Goal: Feedback & Contribution: Contribute content

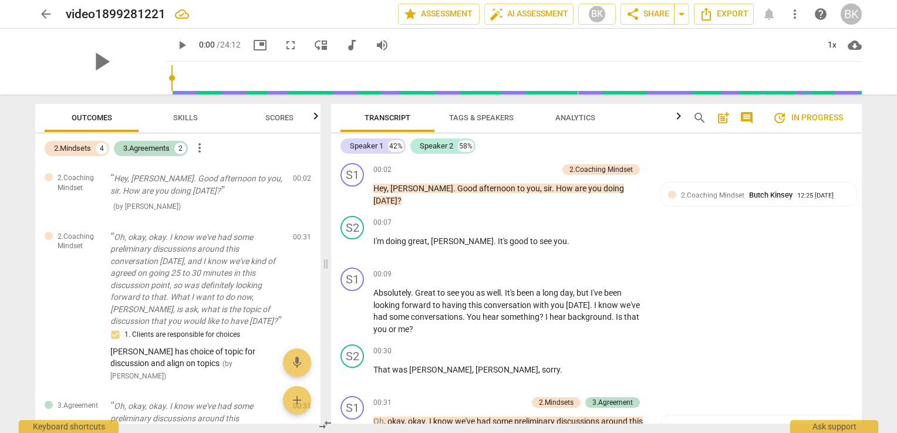
scroll to position [767, 0]
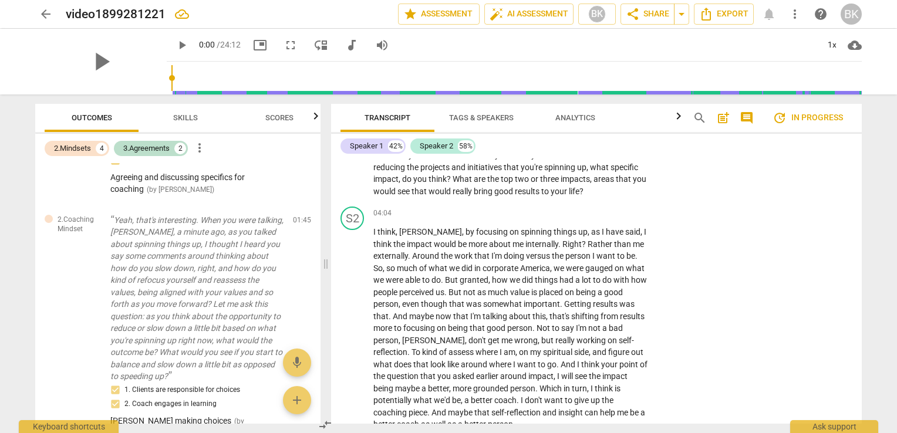
drag, startPoint x: 862, startPoint y: 210, endPoint x: 860, endPoint y: 204, distance: 6.3
click at [860, 204] on div "Transcript Tags & Speakers Analytics search post_add comment update In progress…" at bounding box center [599, 264] width 545 height 339
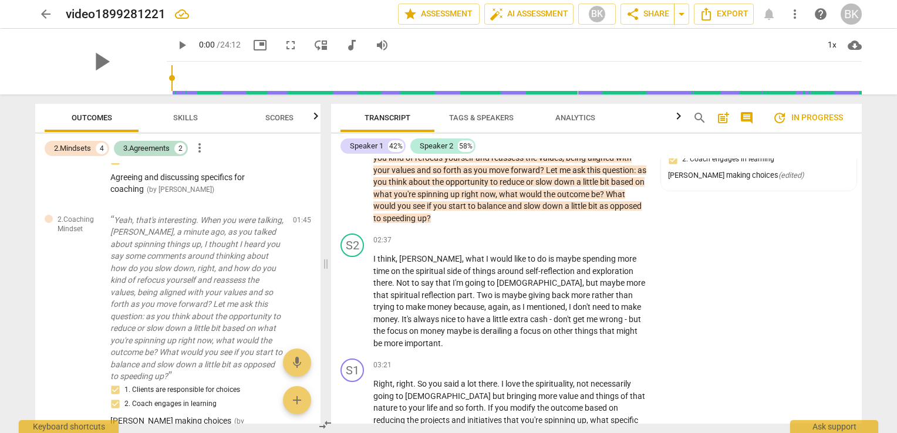
scroll to position [530, 0]
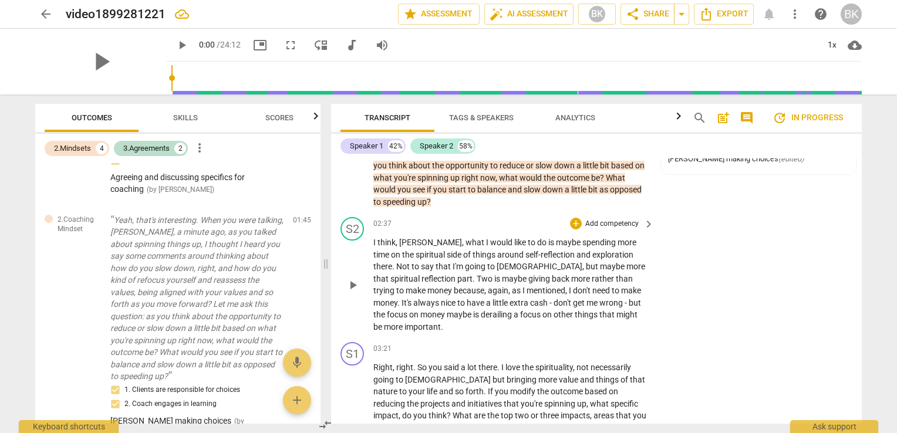
click at [606, 221] on p "Add competency" at bounding box center [612, 224] width 56 height 11
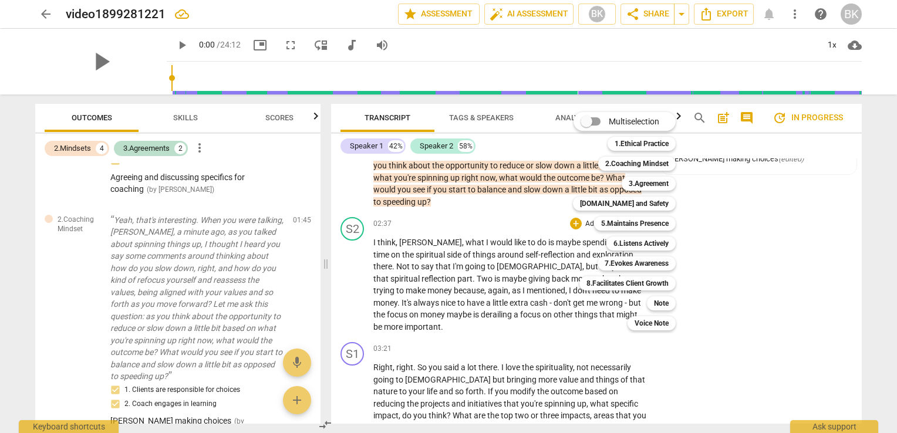
click at [730, 209] on div at bounding box center [448, 216] width 897 height 433
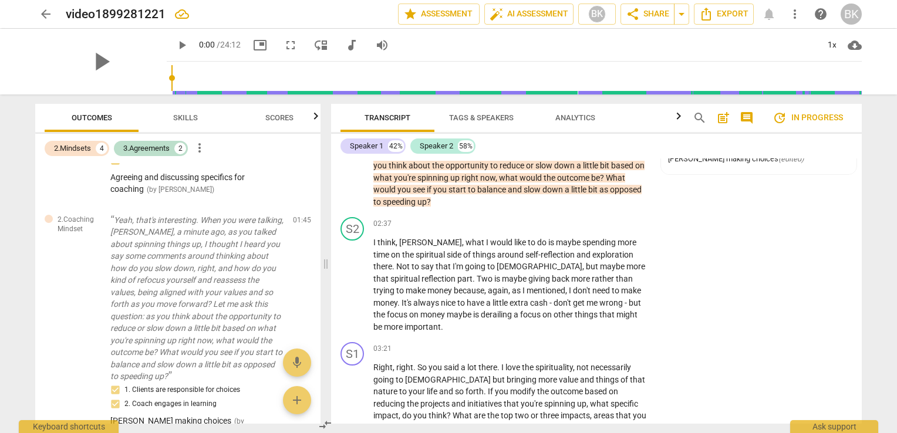
click at [855, 201] on div "S1 play_arrow pause 01:45 + Add competency 2.Coaching Mindset keyboard_arrow_ri…" at bounding box center [596, 144] width 531 height 137
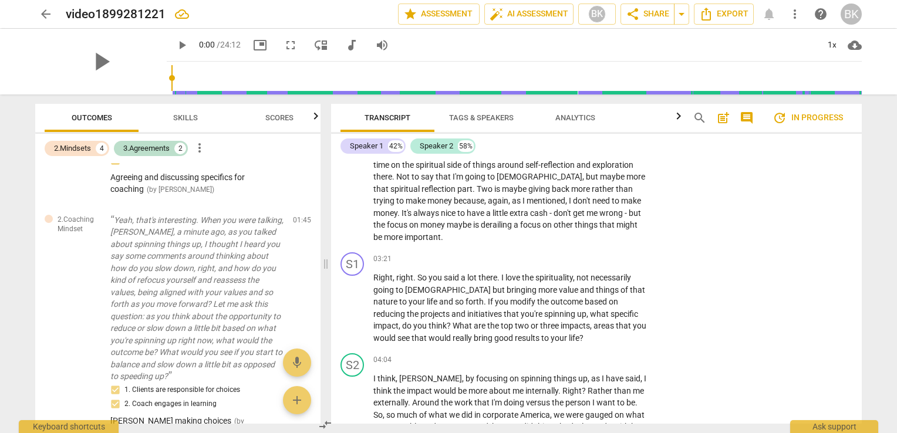
scroll to position [636, 0]
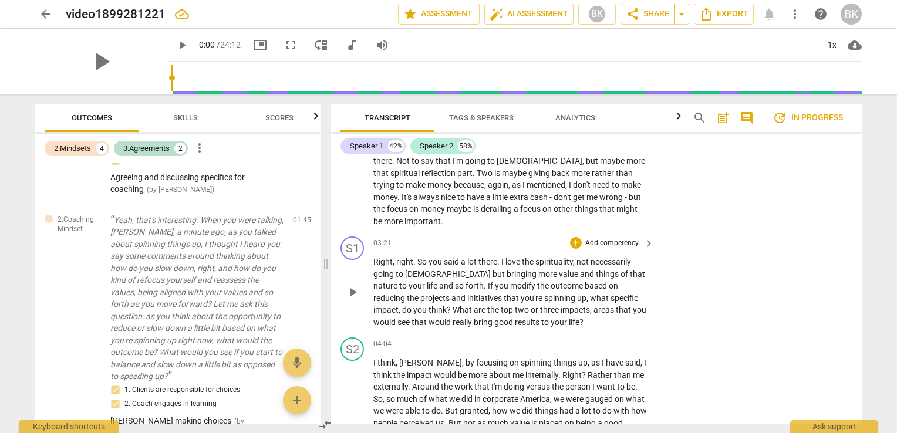
click at [624, 238] on p "Add competency" at bounding box center [612, 243] width 56 height 11
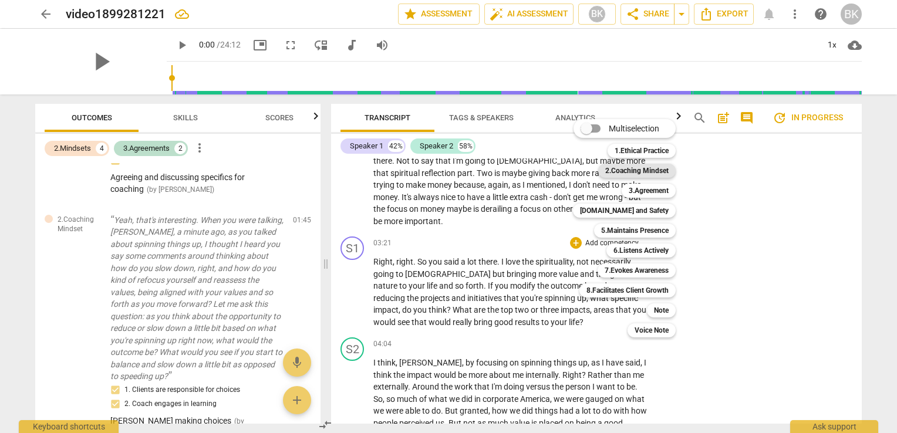
click at [641, 168] on b "2.Coaching Mindset" at bounding box center [636, 171] width 63 height 14
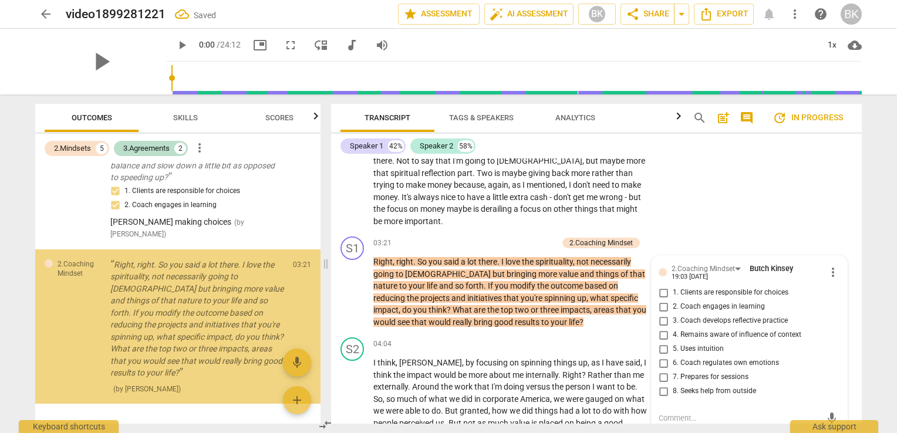
scroll to position [873, 0]
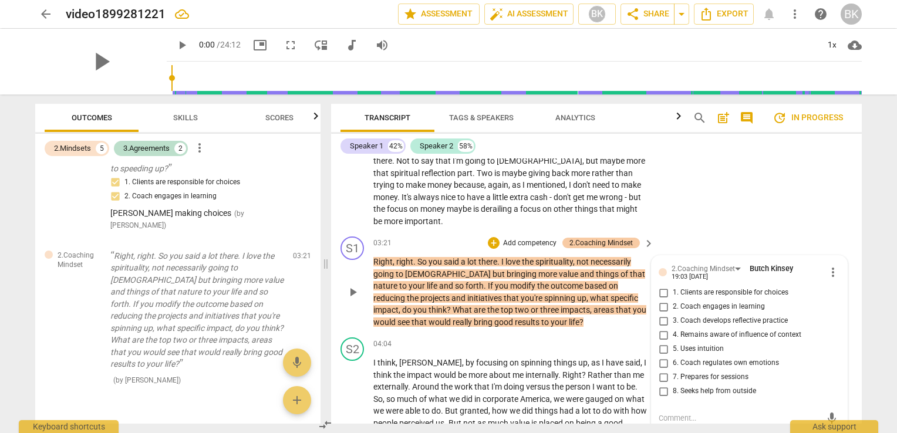
click at [598, 238] on div "2.Coaching Mindset" at bounding box center [601, 243] width 63 height 11
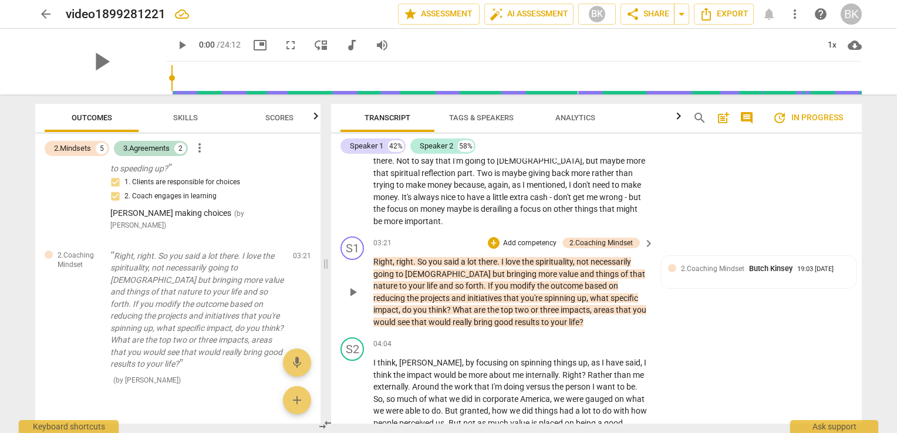
click at [531, 237] on div "+ Add competency 2.Coaching Mindset" at bounding box center [564, 243] width 152 height 13
click at [536, 238] on p "Add competency" at bounding box center [530, 243] width 56 height 11
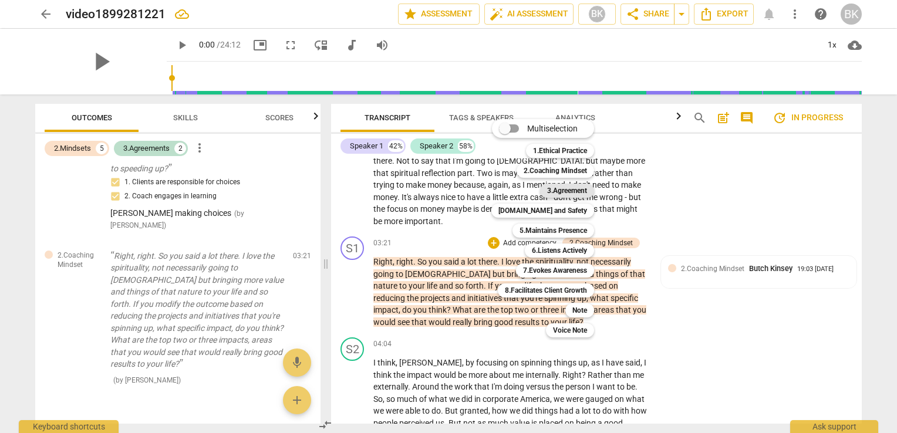
click at [579, 189] on b "3.Agreement" at bounding box center [567, 191] width 40 height 14
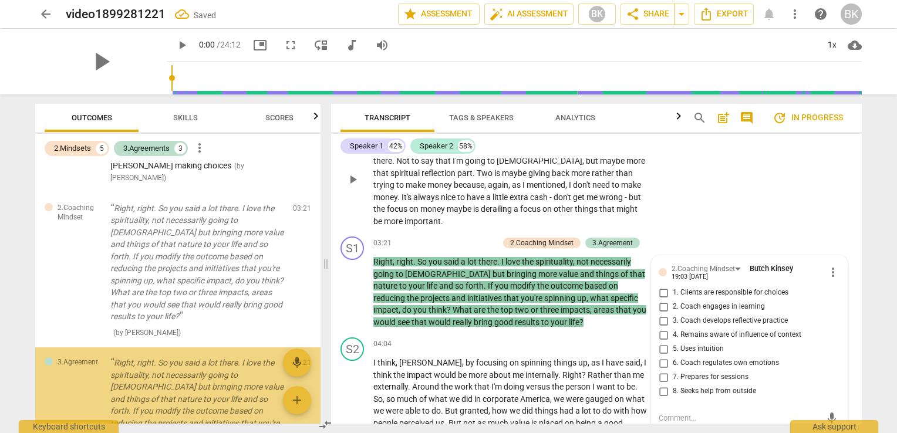
scroll to position [1028, 0]
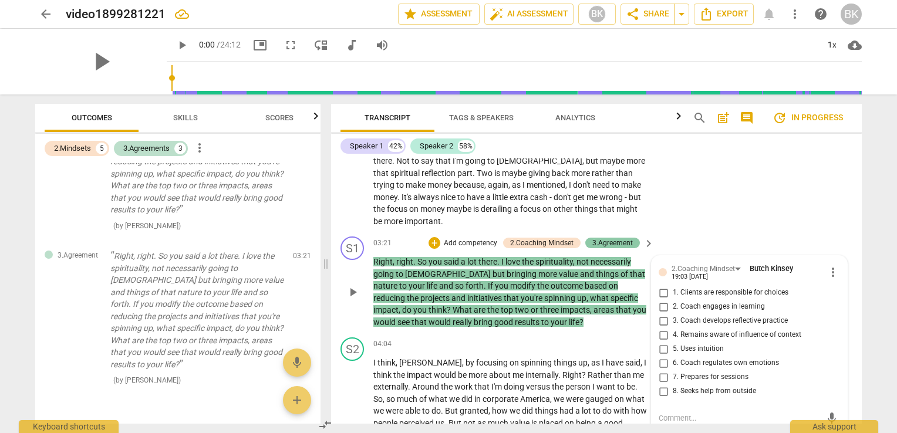
click at [610, 238] on div "3.Agreement" at bounding box center [613, 243] width 41 height 11
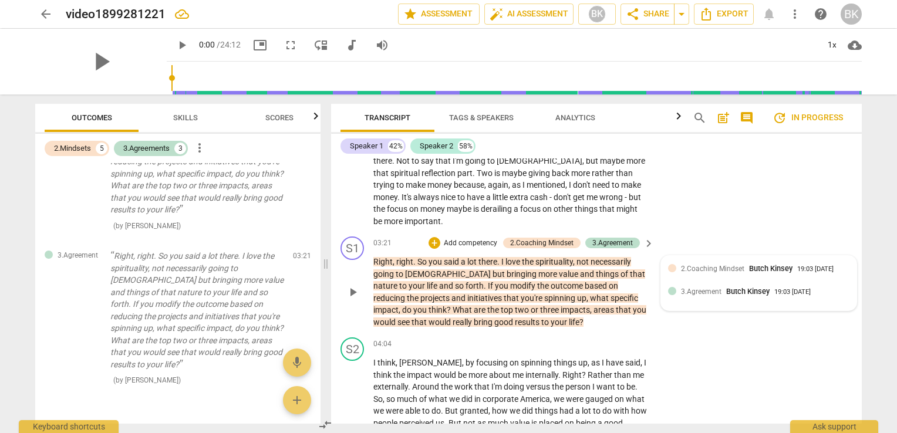
click at [700, 288] on span "3.Agreement" at bounding box center [701, 292] width 41 height 8
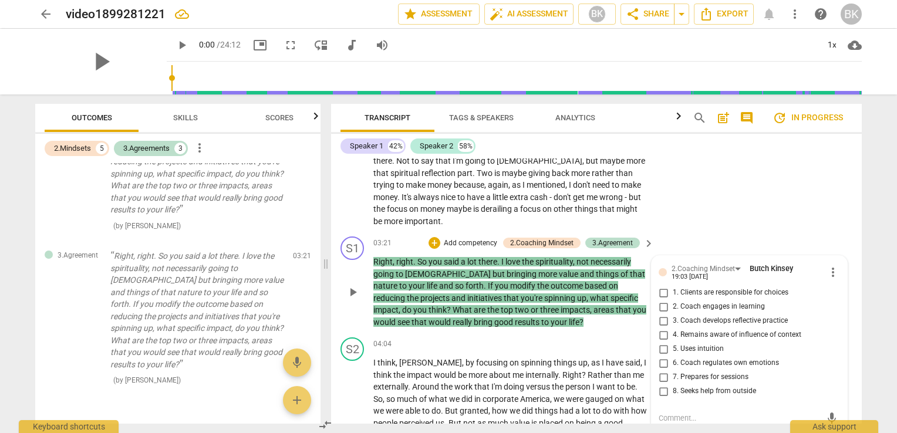
click at [479, 238] on p "Add competency" at bounding box center [471, 243] width 56 height 11
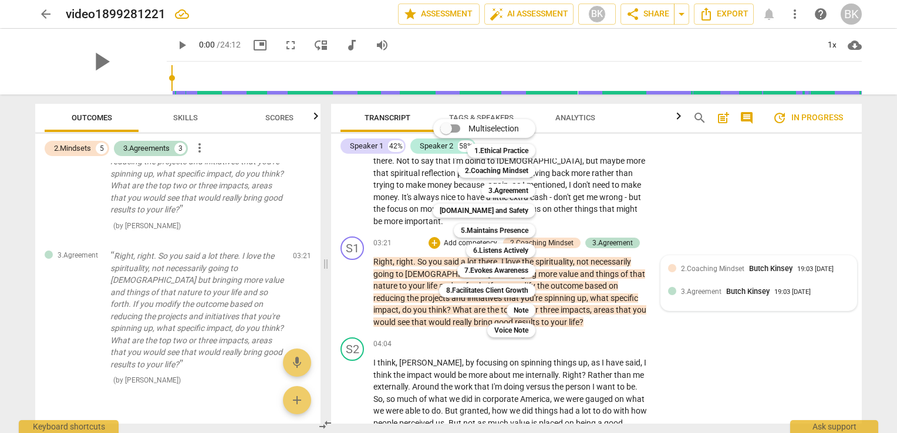
drag, startPoint x: 610, startPoint y: 231, endPoint x: 602, endPoint y: 230, distance: 8.2
click at [608, 231] on div at bounding box center [448, 216] width 897 height 433
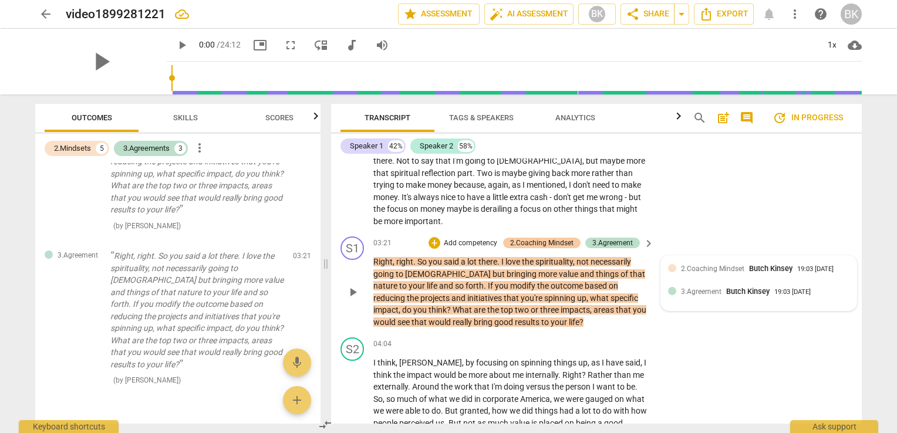
click at [550, 238] on div "2.Coaching Mindset" at bounding box center [541, 243] width 63 height 11
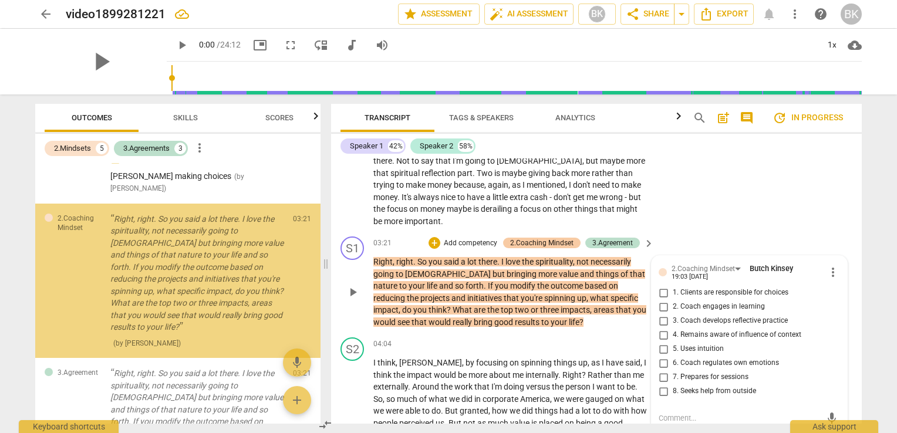
scroll to position [873, 0]
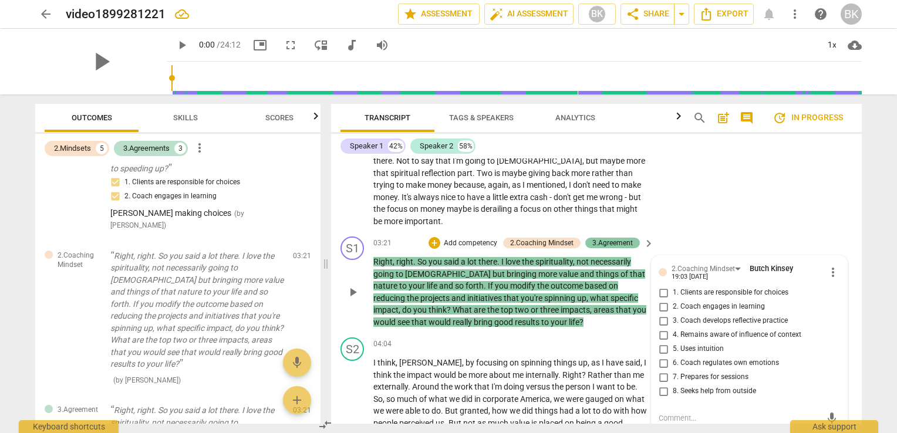
click at [606, 238] on div "3.Agreement" at bounding box center [613, 243] width 41 height 11
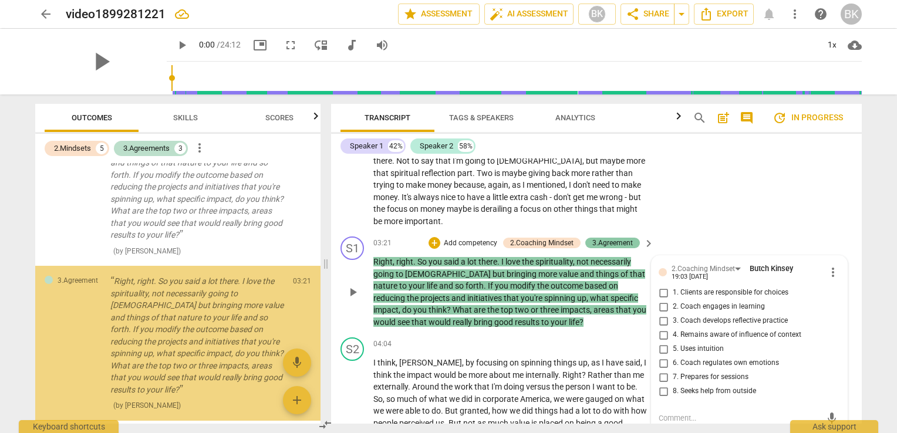
scroll to position [1028, 0]
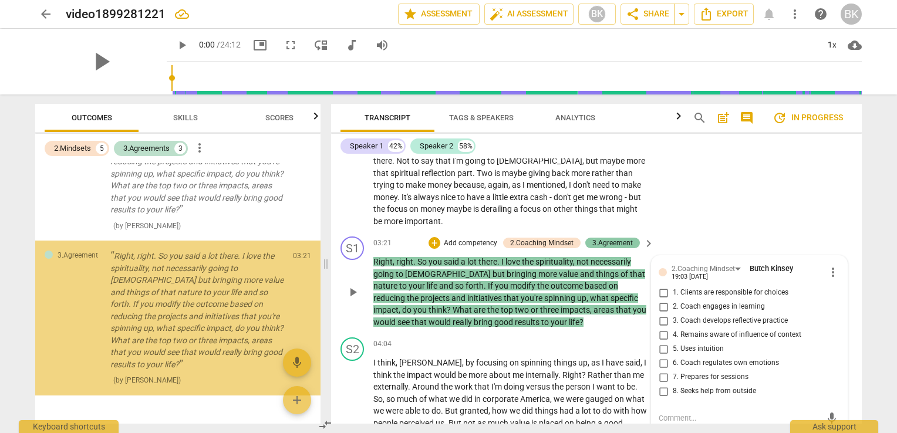
click at [611, 238] on div "3.Agreement" at bounding box center [613, 243] width 41 height 11
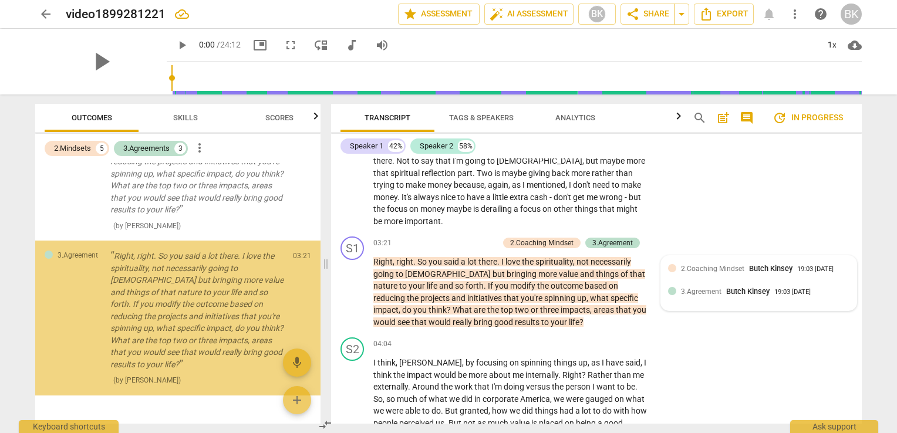
click at [698, 288] on span "3.Agreement" at bounding box center [701, 292] width 41 height 8
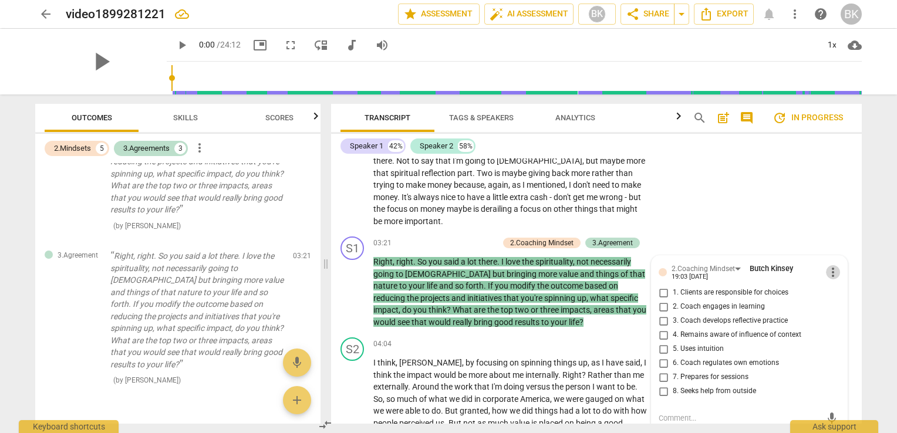
click at [831, 265] on span "more_vert" at bounding box center [833, 272] width 14 height 14
drag, startPoint x: 838, startPoint y: 277, endPoint x: 559, endPoint y: 58, distance: 355.0
click at [838, 276] on li "Delete" at bounding box center [843, 279] width 41 height 22
click at [607, 238] on div "3.Agreement" at bounding box center [613, 243] width 41 height 11
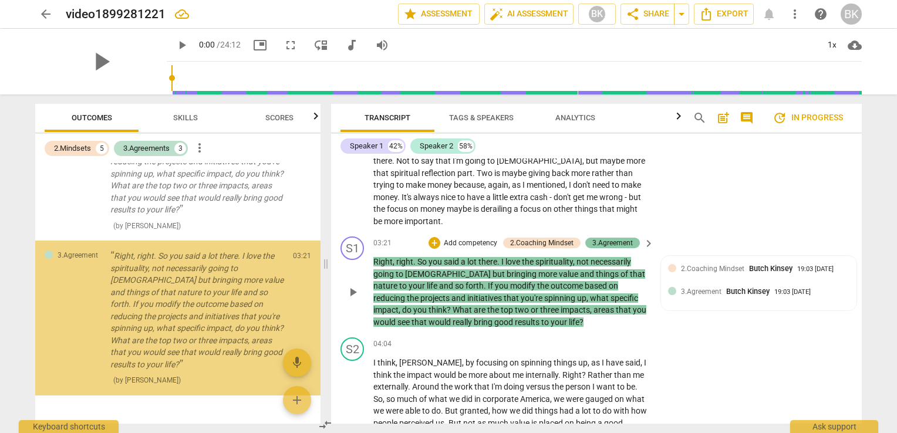
click at [607, 238] on div "3.Agreement" at bounding box center [613, 243] width 41 height 11
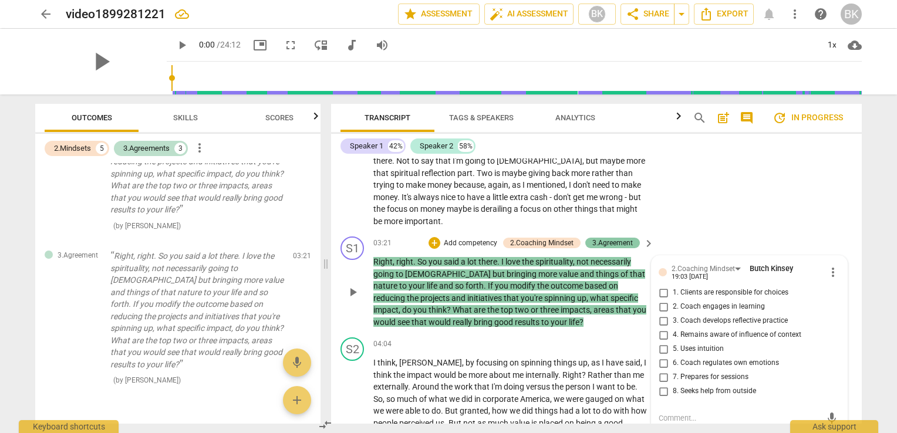
click at [627, 238] on div "3.Agreement" at bounding box center [613, 243] width 41 height 11
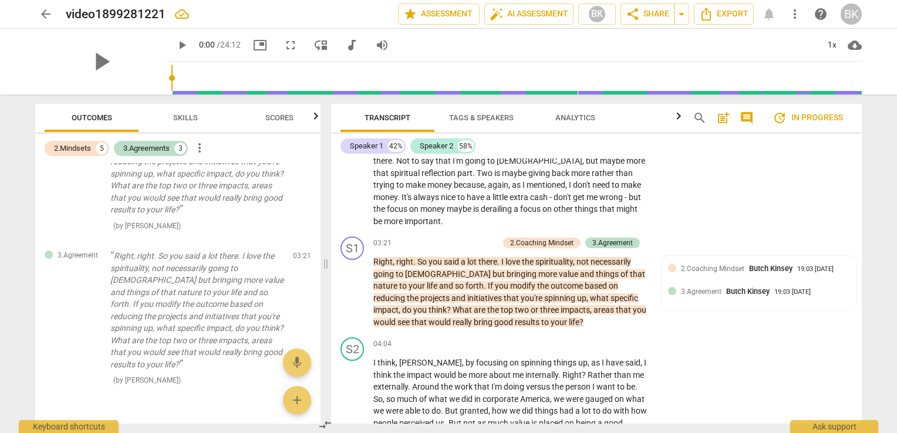
click at [682, 288] on span "3.Agreement" at bounding box center [701, 292] width 41 height 8
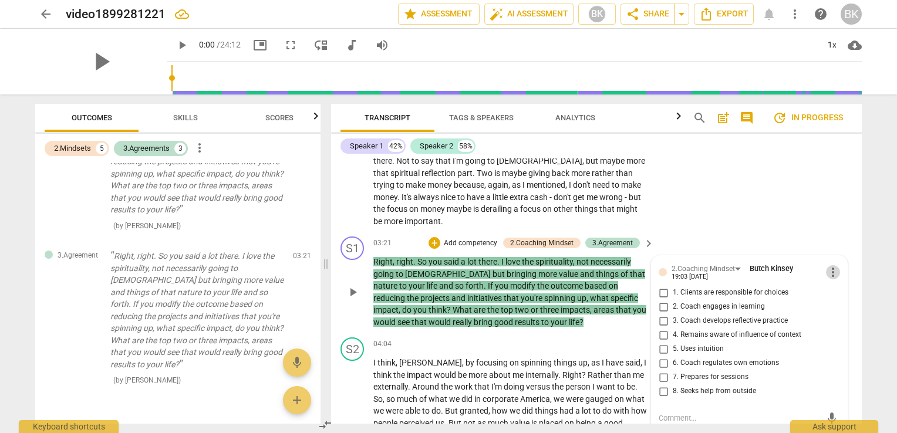
click at [832, 265] on span "more_vert" at bounding box center [833, 272] width 14 height 14
drag, startPoint x: 839, startPoint y: 280, endPoint x: 520, endPoint y: 60, distance: 386.9
click at [839, 279] on li "Delete" at bounding box center [843, 279] width 41 height 22
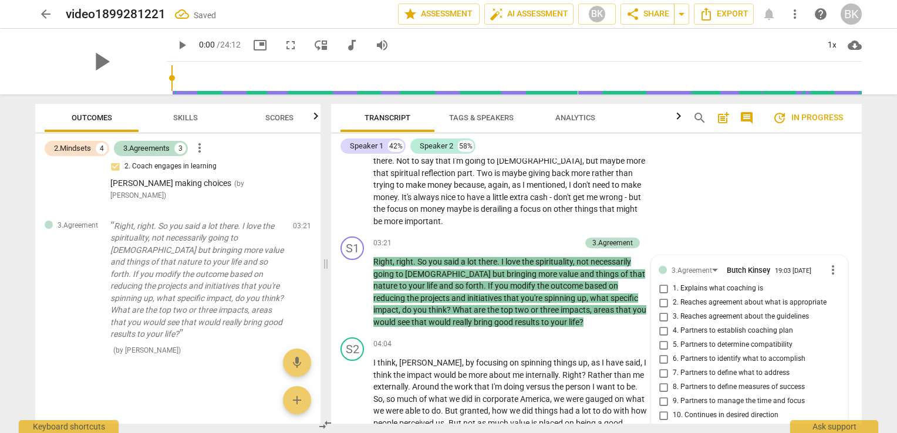
scroll to position [873, 0]
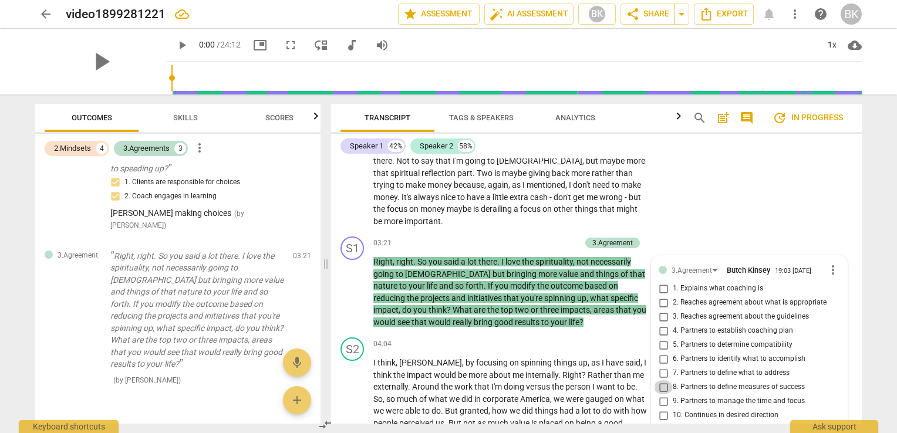
click at [660, 381] on input "8. Partners to define measures of success" at bounding box center [663, 388] width 19 height 14
checkbox input "true"
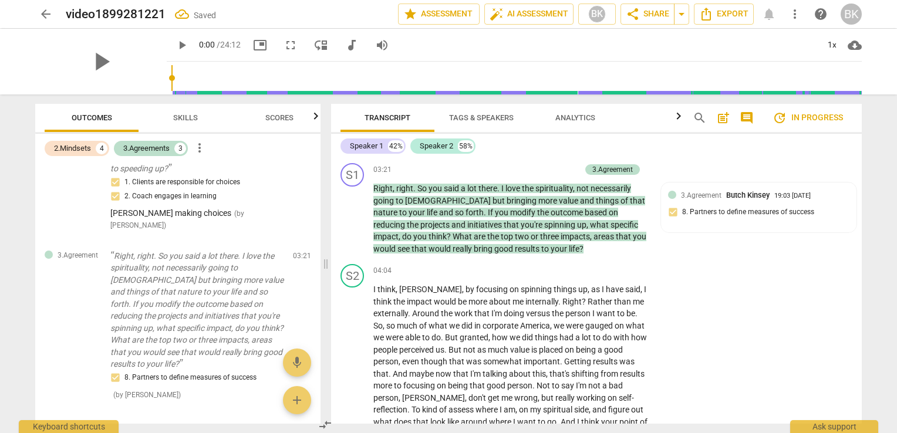
scroll to position [694, 0]
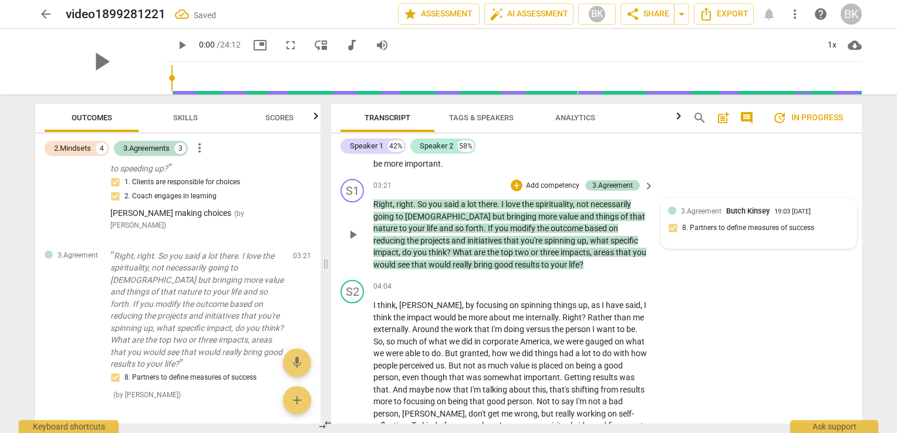
click at [753, 214] on div "3.Agreement [PERSON_NAME] 19:03 [DATE] 8. Partners to define measures of success" at bounding box center [758, 224] width 181 height 36
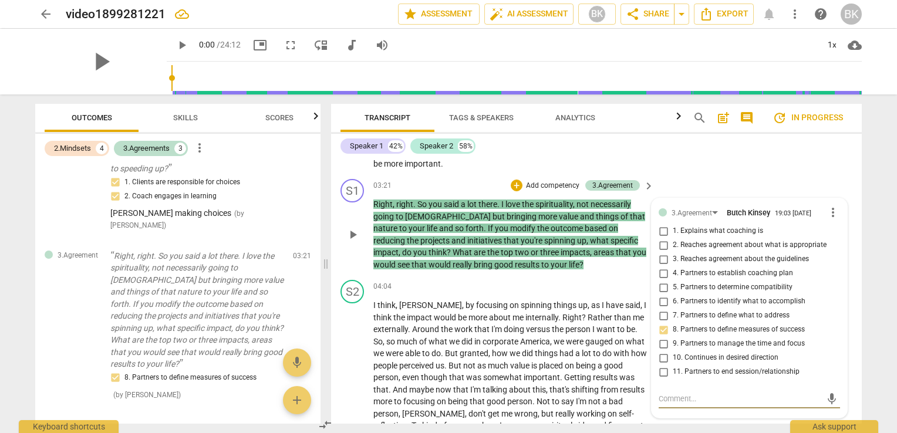
type textarea "B"
type textarea "Bu"
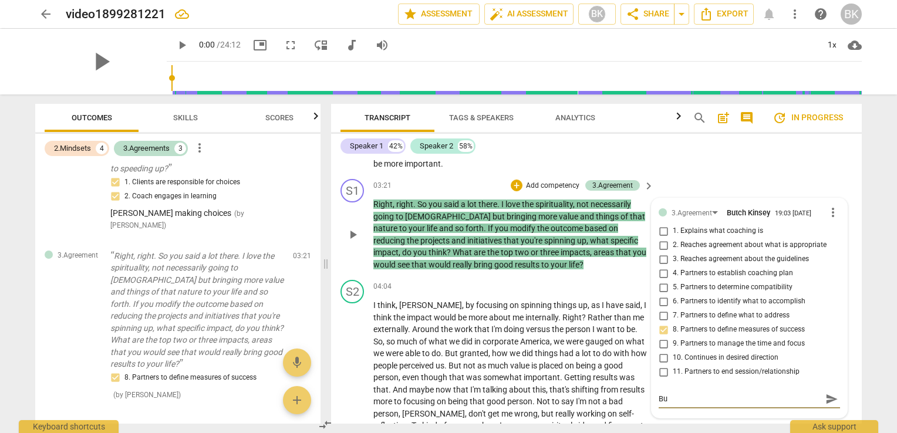
type textarea "Bu"
type textarea "B"
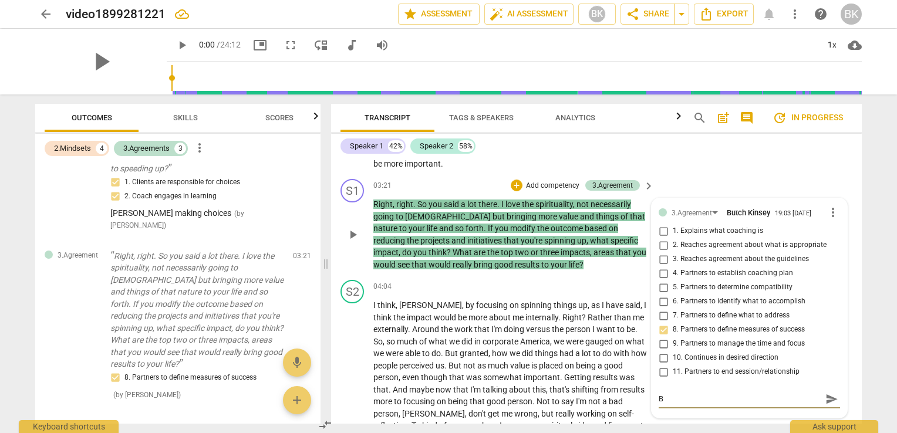
type textarea "By"
type textarea "By f"
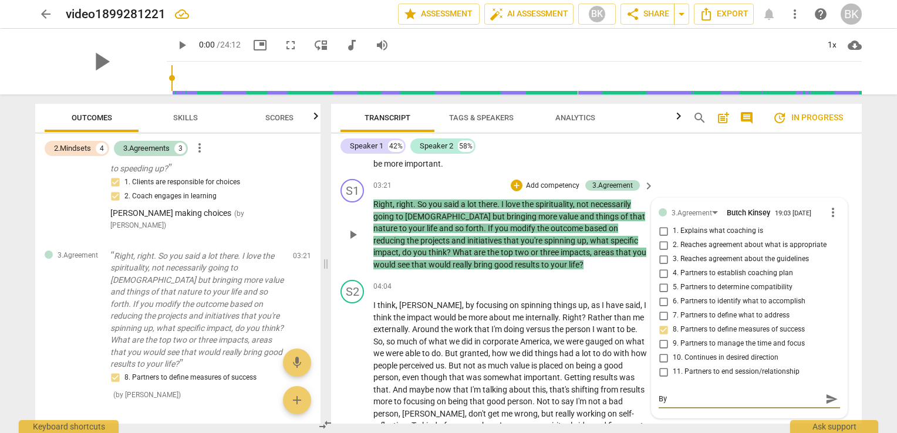
type textarea "By f"
type textarea "By fo"
type textarea "By foc"
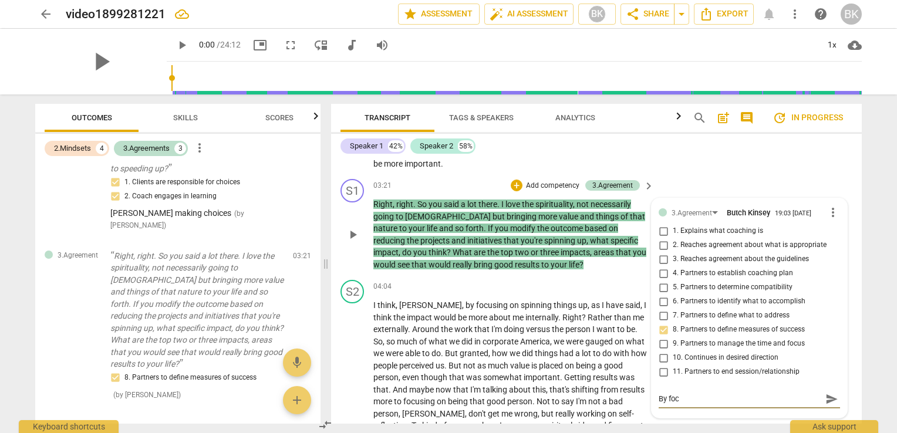
type textarea "By focu"
type textarea "By focus"
type textarea "By focusi"
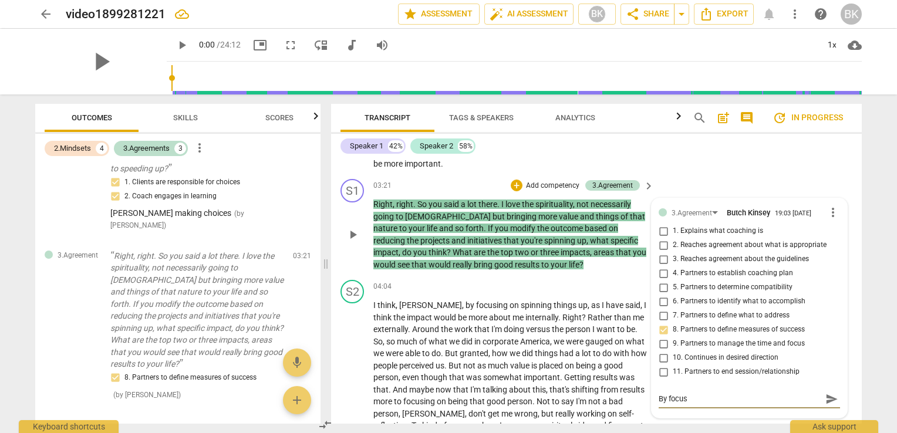
type textarea "By focusi"
type textarea "By focusij"
type textarea "By focusijg"
type textarea "By focusij"
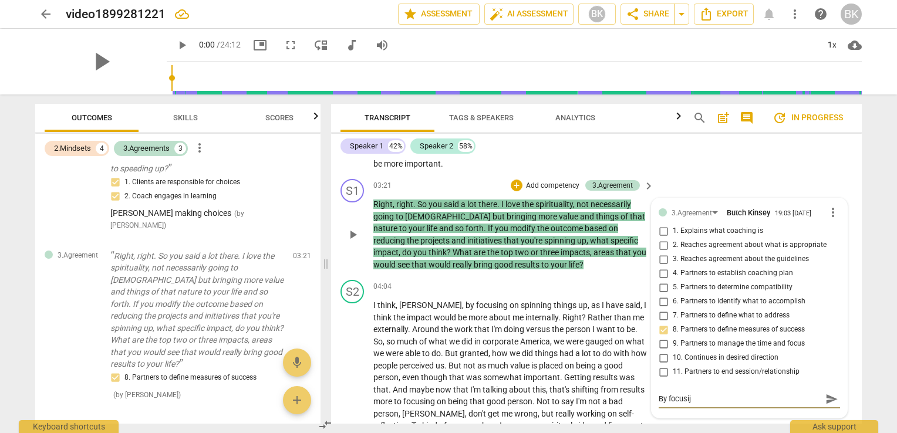
type textarea "By focusi"
type textarea "By focusin"
type textarea "By focusing"
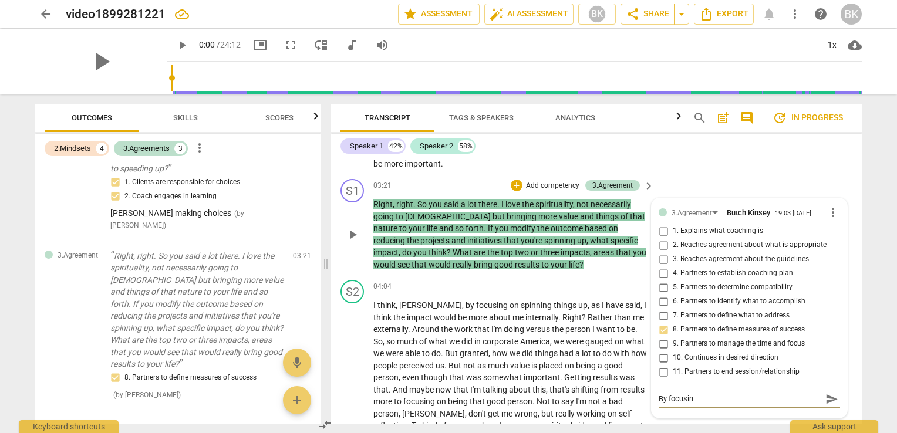
type textarea "By focusing"
type textarea "By focusing o"
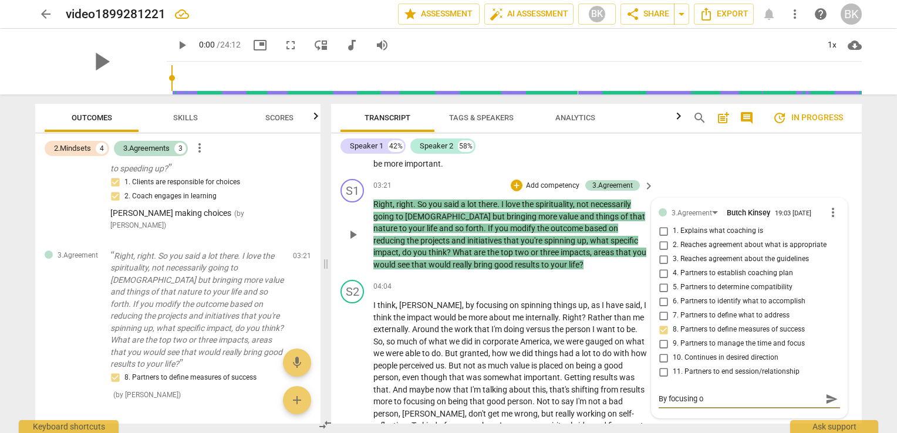
type textarea "By focusing on"
type textarea "By focusing on y"
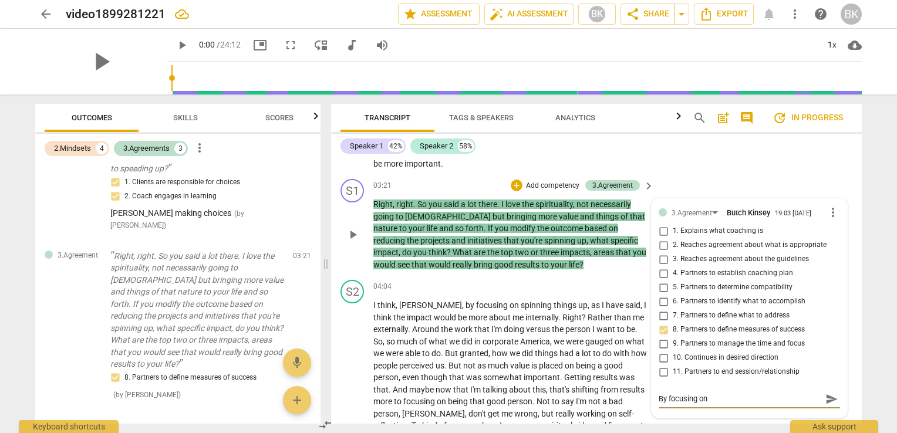
type textarea "By focusing on y"
type textarea "By focusing on yo"
type textarea "By focusing on you"
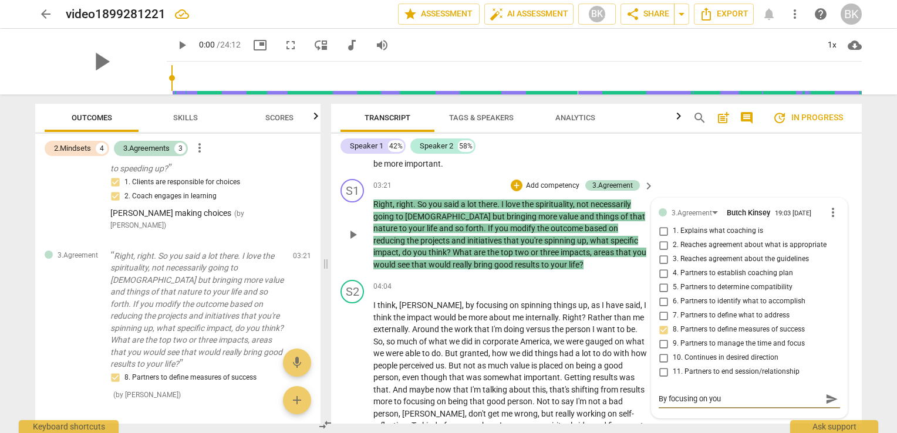
type textarea "By focusing on your"
type textarea "By focusing on yours"
type textarea "By focusing on yourse"
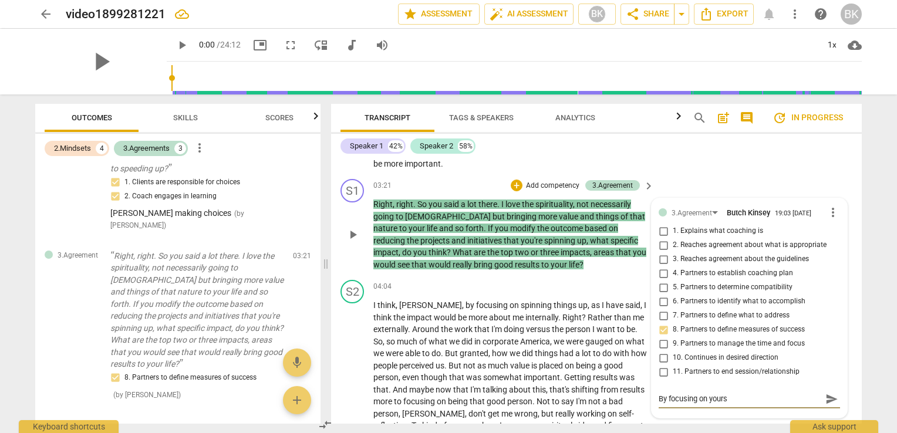
type textarea "By focusing on yourse"
type textarea "By focusing on yoursel"
type textarea "By focusing on yourself"
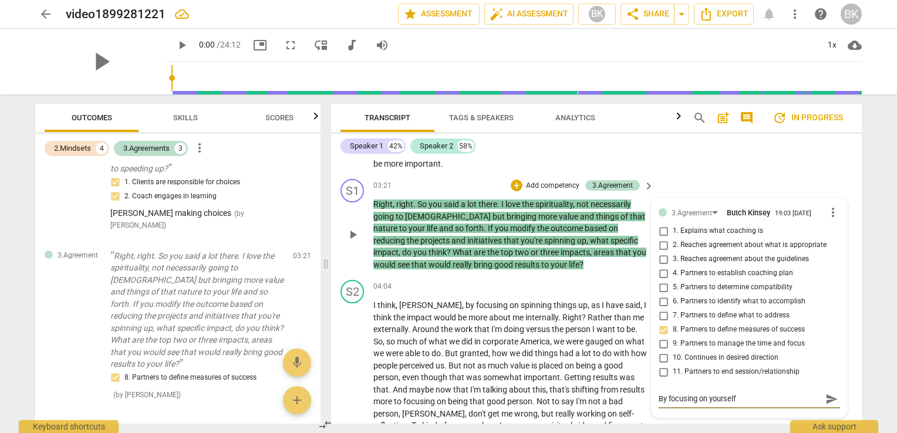
type textarea "By focusing on yourself"
type textarea "By focusing on yourself w"
type textarea "By focusing on yourself wh"
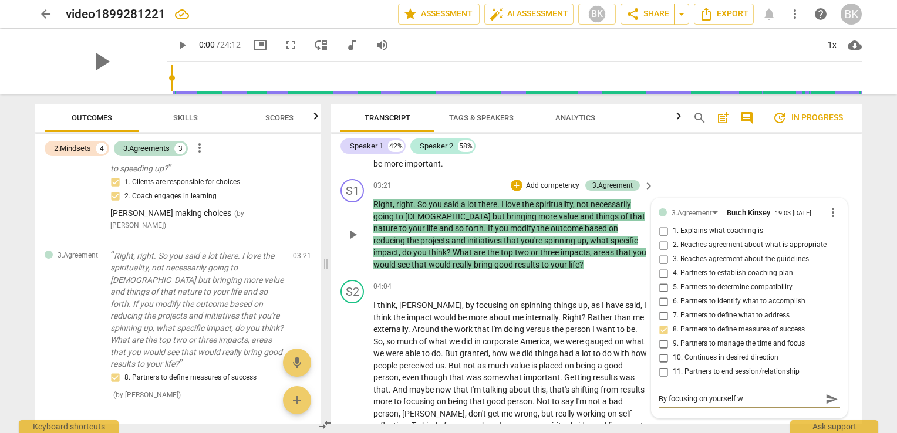
type textarea "By focusing on yourself wh"
type textarea "By focusing on yourself wha"
type textarea "By focusing on yourself what"
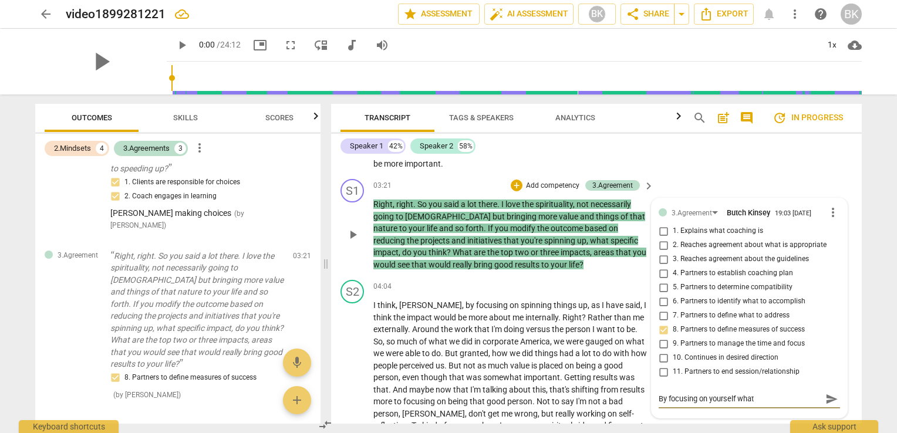
type textarea "By focusing on yourself what"
type textarea "By focusing on yourself what a"
type textarea "By focusing on yourself what ar"
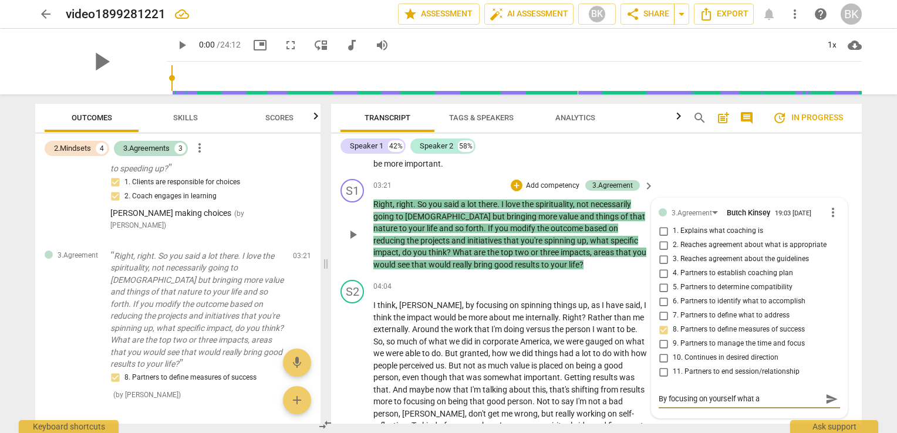
type textarea "By focusing on yourself what ar"
type textarea "By focusing on yourself what are"
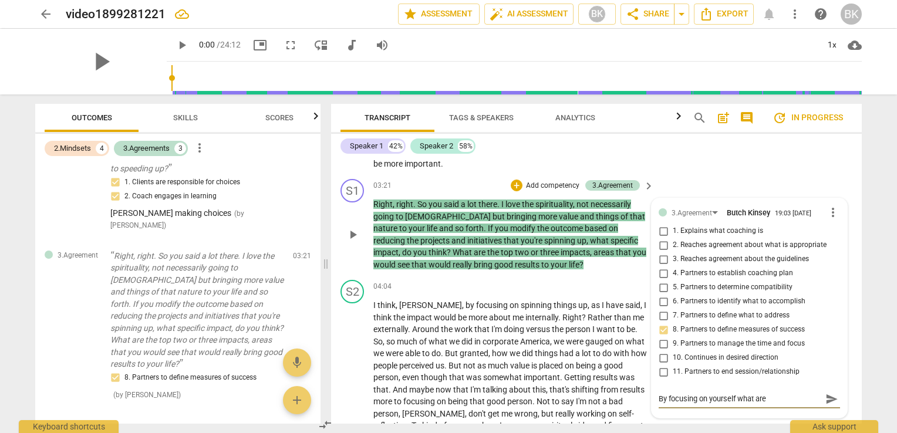
type textarea "By focusing on yourself what are t"
type textarea "By focusing on yourself what are th"
type textarea "By focusing on yourself what are the"
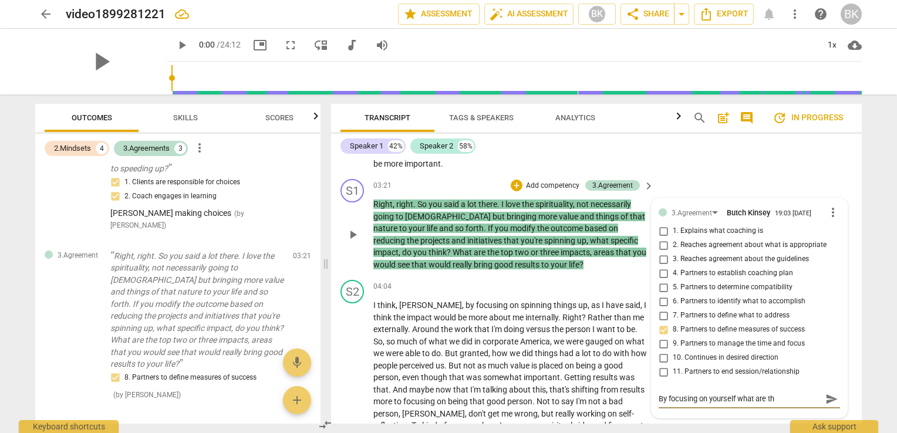
type textarea "By focusing on yourself what are the"
type textarea "By focusing on yourself what are the t"
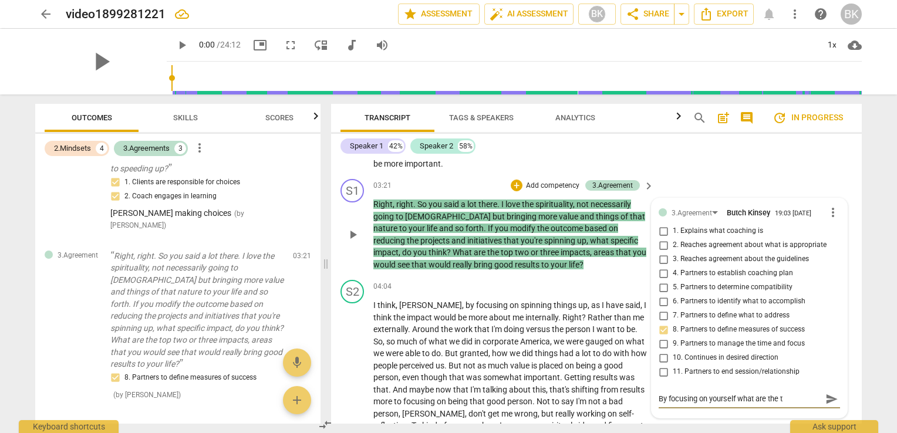
type textarea "By focusing on yourself what are the to"
type textarea "By focusing on yourself what are the top"
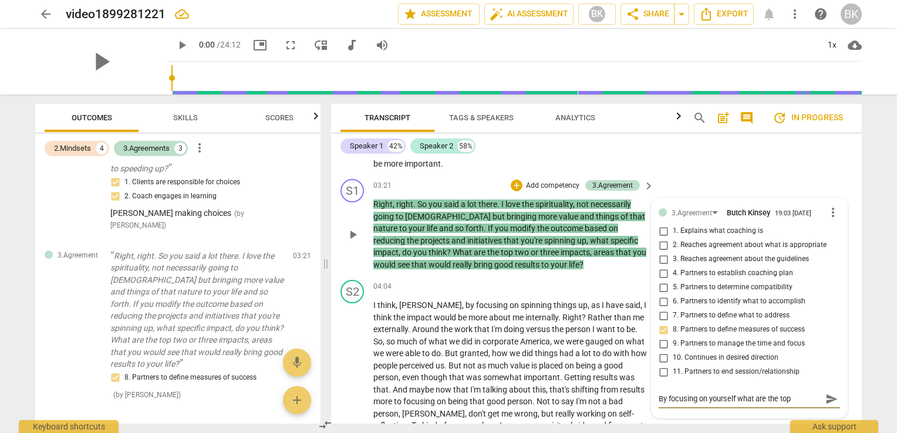
type textarea "By focusing on yourself what are the top"
type textarea "By focusing on yourself what are the top t"
type textarea "By focusing on yourself what are the top tw"
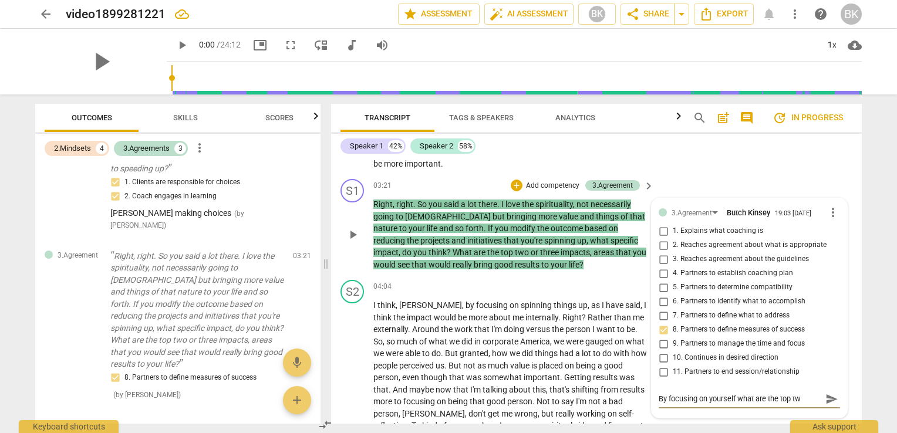
type textarea "By focusing on yourself what are the top two"
type textarea "By focusing on yourself what are the top two o"
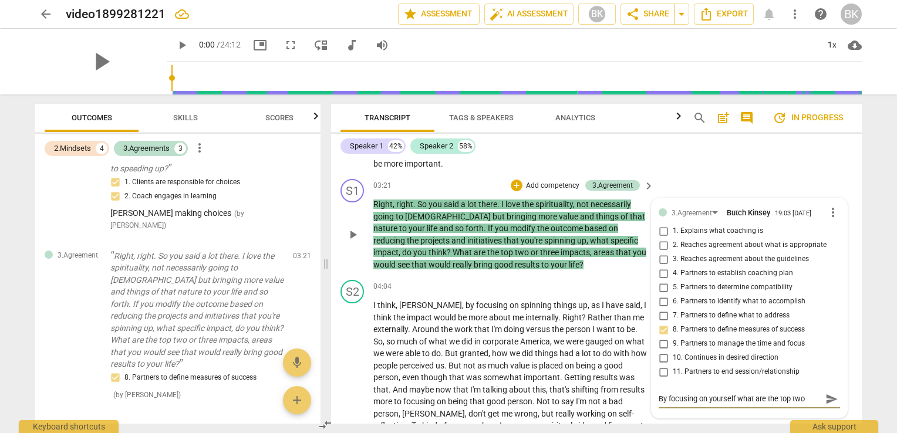
type textarea "By focusing on yourself what are the top two o"
type textarea "By focusing on yourself what are the top two or"
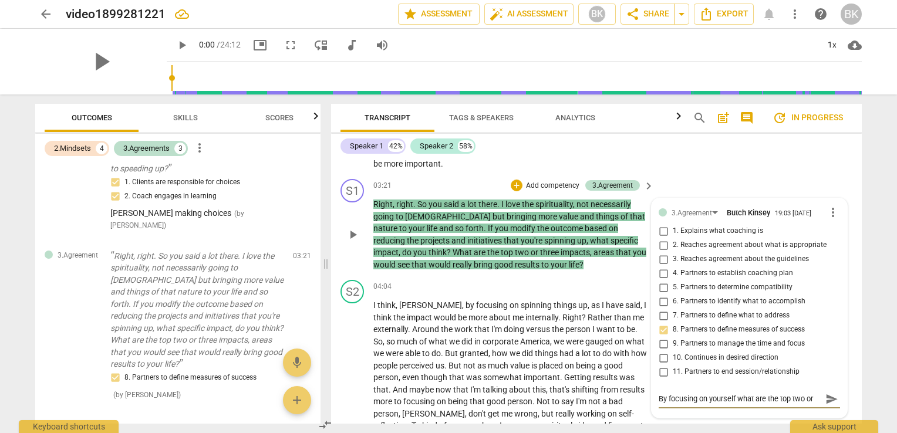
type textarea "By focusing on yourself what are the top two or t"
type textarea "By focusing on yourself what are the top two or th"
type textarea "By focusing on yourself what are the top two or thr"
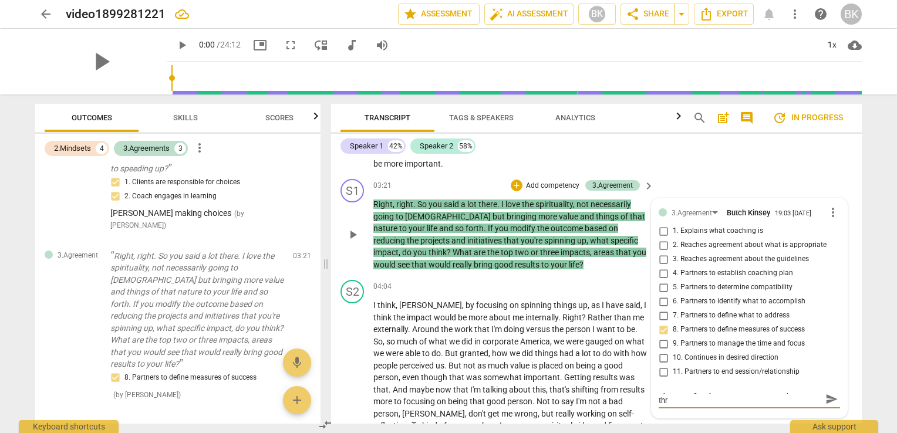
type textarea "By focusing on yourself what are the top two or thre"
type textarea "By focusing on yourself what are the top two or thres"
type textarea "By focusing on yourself what are the top two or [PERSON_NAME]"
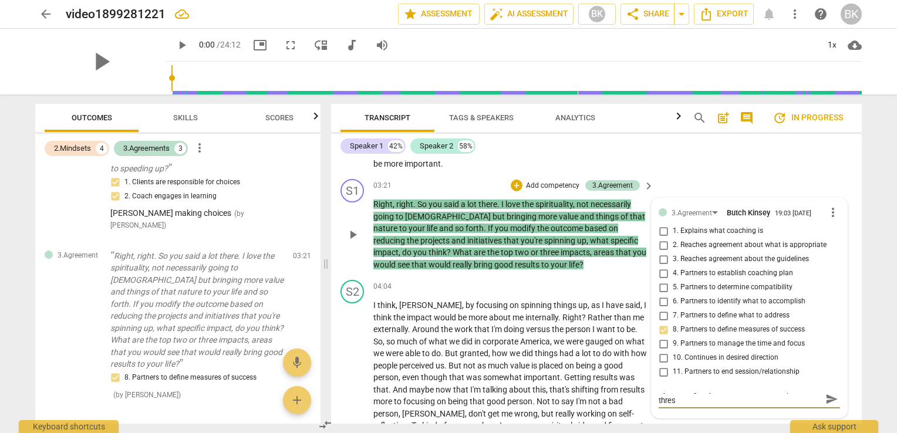
type textarea "By focusing on yourself what are the top two or [PERSON_NAME]"
type textarea "By focusing on yourself what are the top two or thres"
type textarea "By focusing on yourself what are the top two or thre"
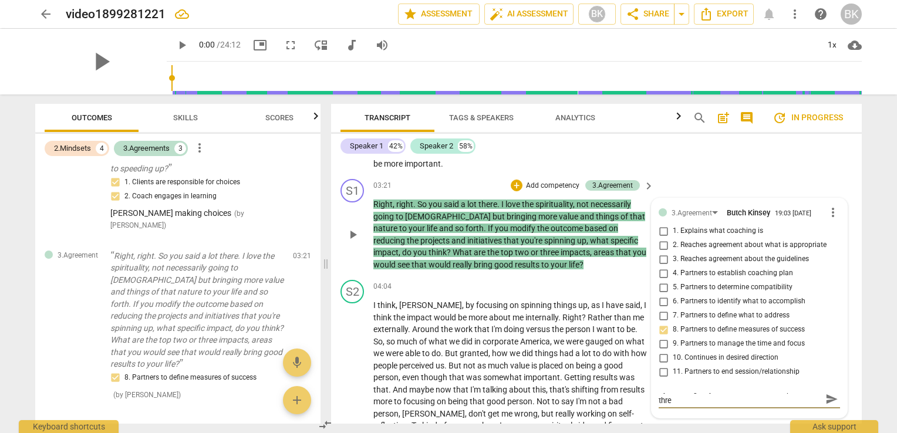
type textarea "By focusing on yourself what are the top two or three"
type textarea "By focusing on yourself what are the top two or three a"
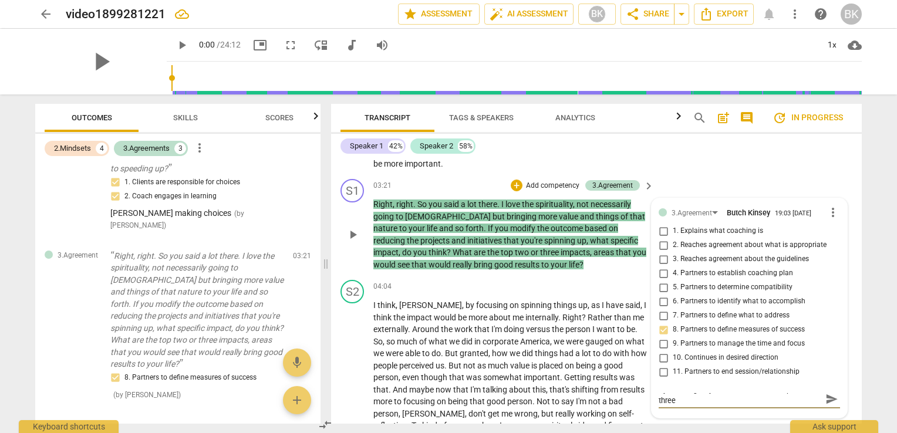
type textarea "By focusing on yourself what are the top two or three a"
type textarea "By focusing on yourself what are the top two or three ar"
type textarea "By focusing on yourself what are the top two or three are"
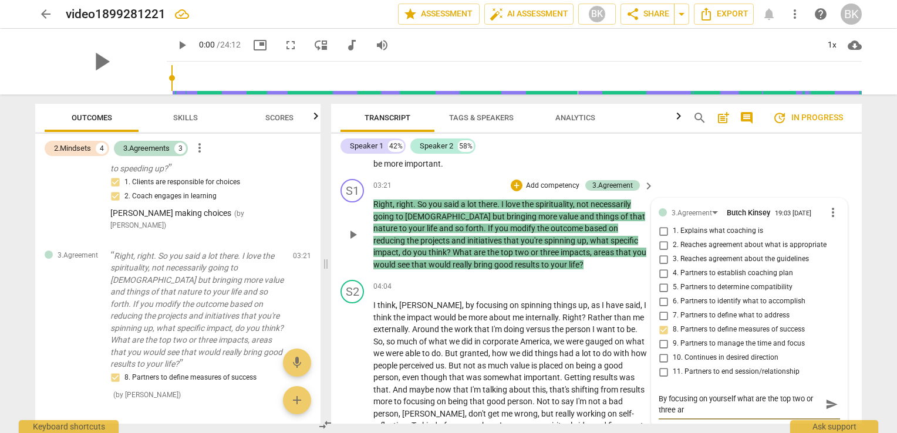
type textarea "By focusing on yourself what are the top two or three are"
type textarea "By focusing on yourself what are the top two or three area"
type textarea "By focusing on yourself what are the top two or three areas"
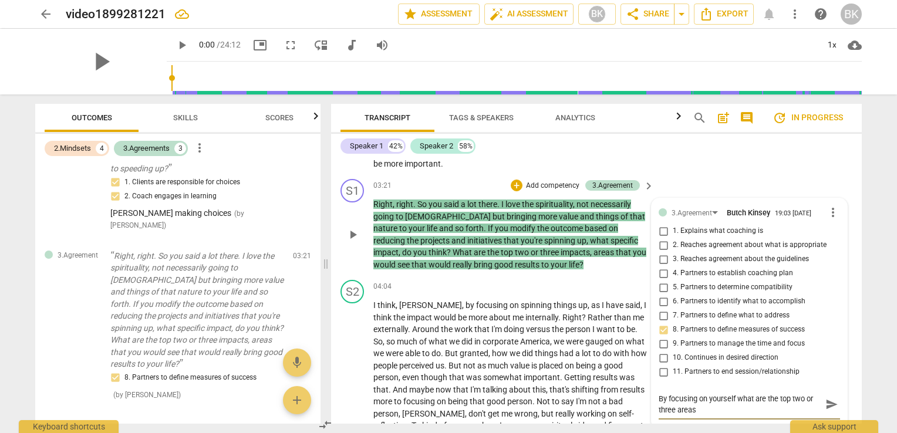
type textarea "By focusing on yourself what are the top two or three areas"
type textarea "By focusing on yourself what are the top two or three areas o"
type textarea "By focusing on yourself what are the top two or three areas of"
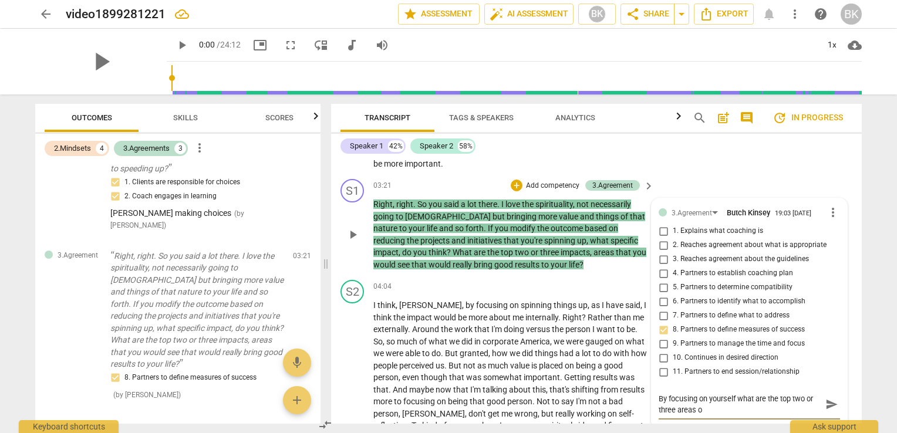
type textarea "By focusing on yourself what are the top two or three areas of"
type textarea "By focusing on yourself what are the top two or three areas of i"
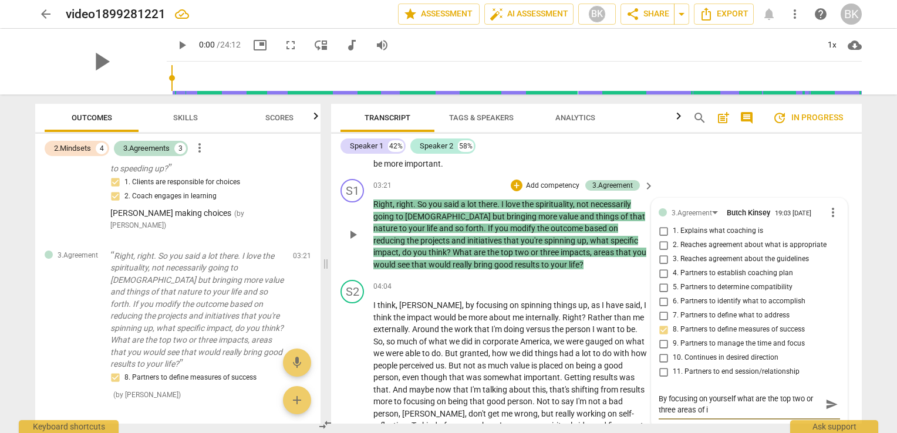
type textarea "By focusing on yourself what are the top two or three areas of im"
type textarea "By focusing on yourself what are the top two or three areas of imp"
type textarea "By focusing on yourself what are the top two or three areas of impa"
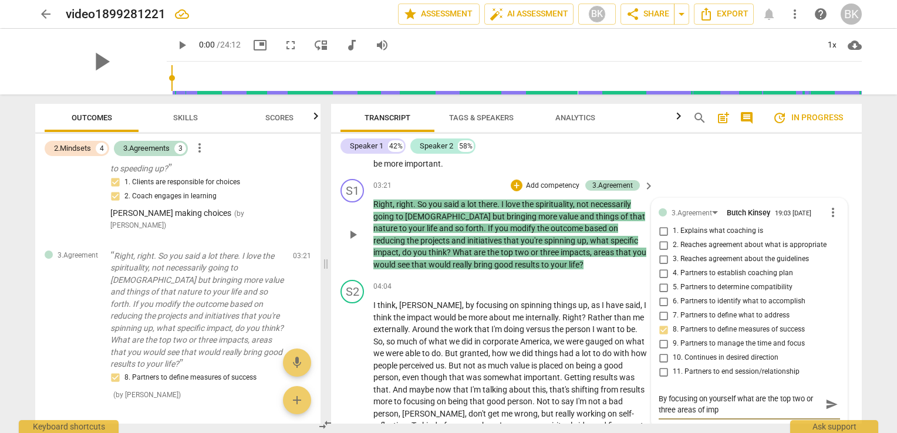
type textarea "By focusing on yourself what are the top two or three areas of impa"
type textarea "By focusing on yourself what are the top two or three areas of impac"
type textarea "By focusing on yourself what are the top two or three areas of impact"
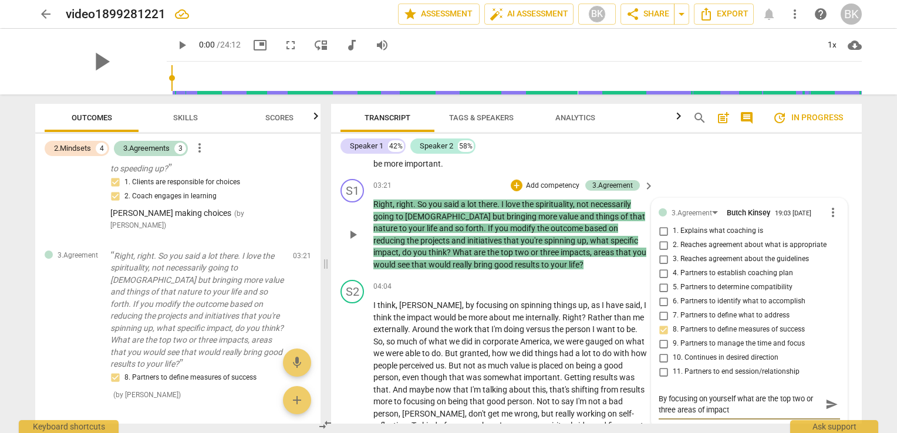
type textarea "By focusing on yourself what are the top two or three areas of impact"
click at [877, 384] on div "arrow_back video1899281221 edit star Assessment auto_fix_high AI Assessment BK …" at bounding box center [448, 216] width 897 height 433
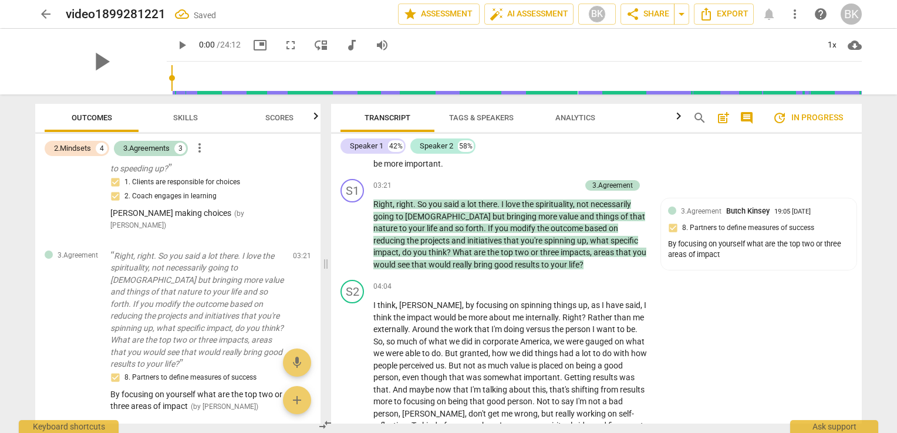
click at [862, 210] on div "Transcript Tags & Speakers Analytics search post_add comment update In progress…" at bounding box center [599, 264] width 545 height 339
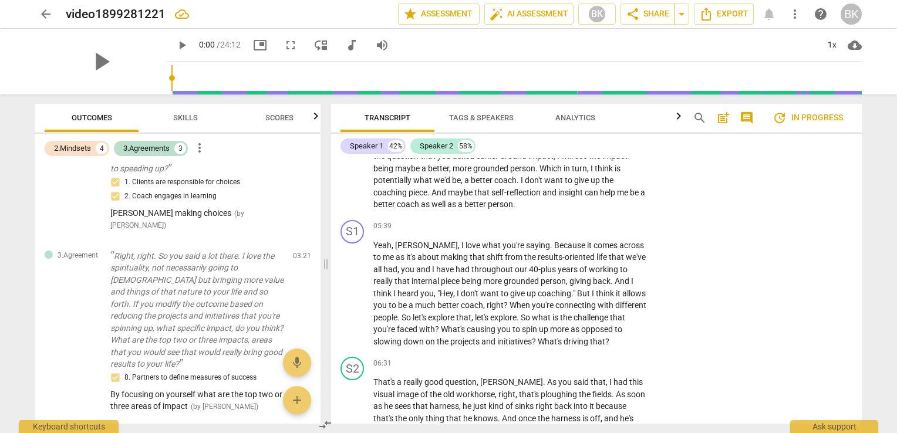
scroll to position [995, 0]
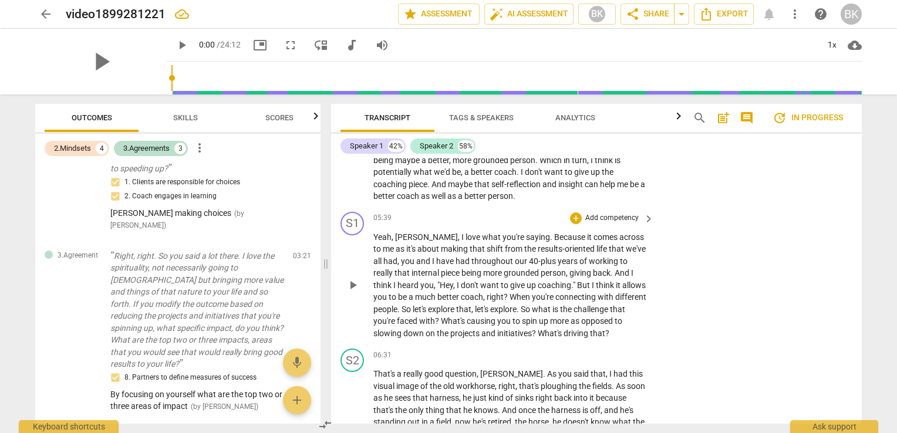
click at [605, 213] on p "Add competency" at bounding box center [612, 218] width 56 height 11
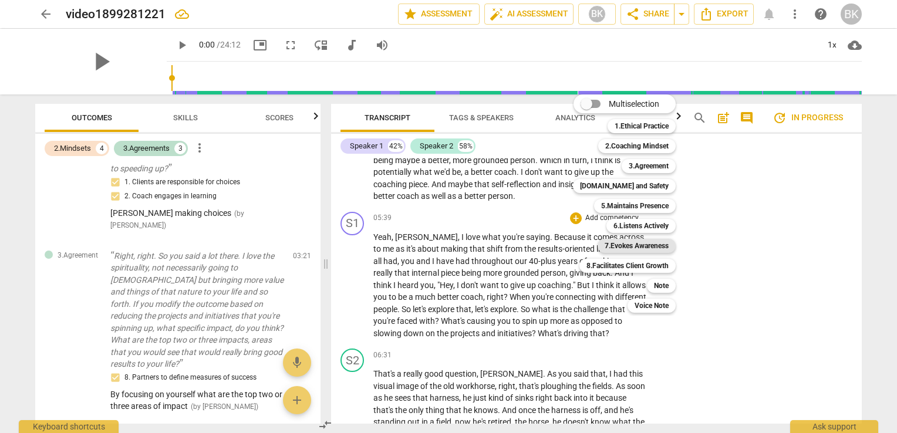
click at [648, 247] on b "7.Evokes Awareness" at bounding box center [637, 246] width 64 height 14
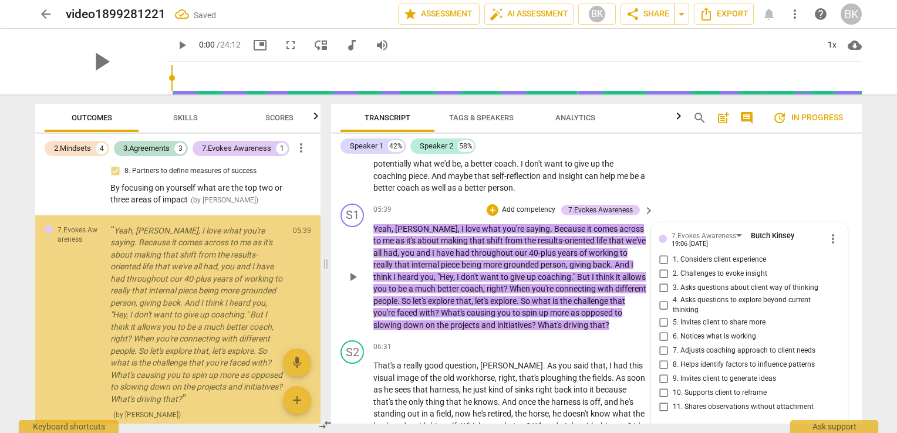
scroll to position [1085, 0]
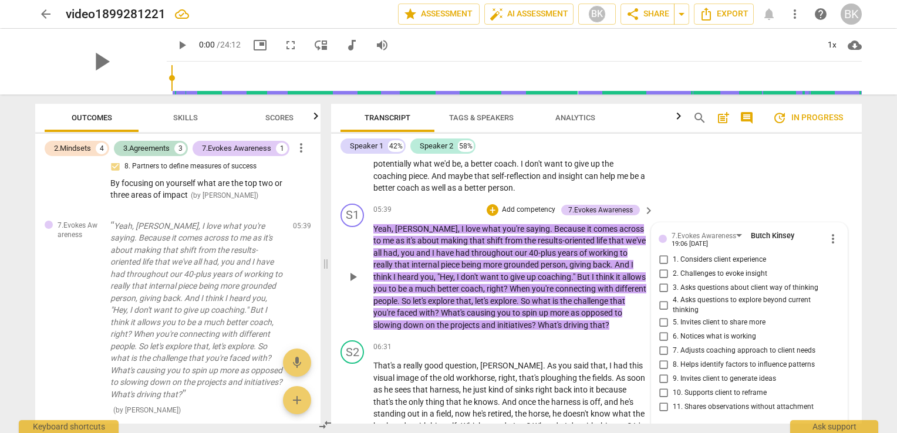
click at [662, 298] on input "4. Asks questions to explore beyond current thinking" at bounding box center [663, 305] width 19 height 14
checkbox input "true"
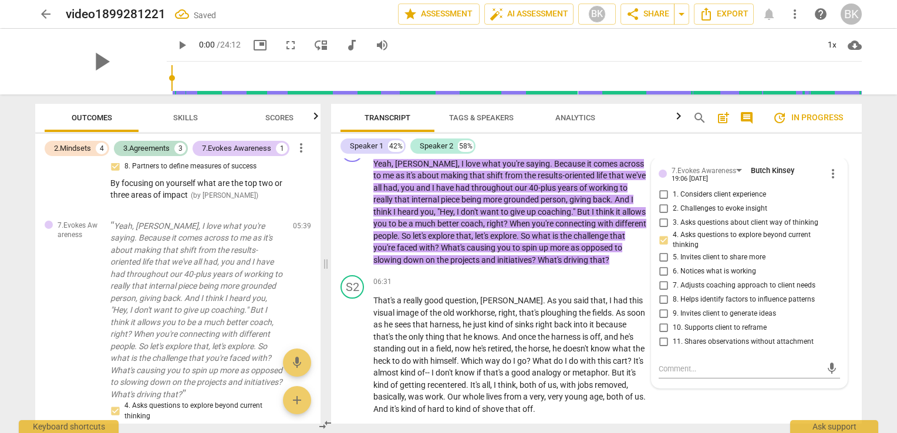
scroll to position [1102, 0]
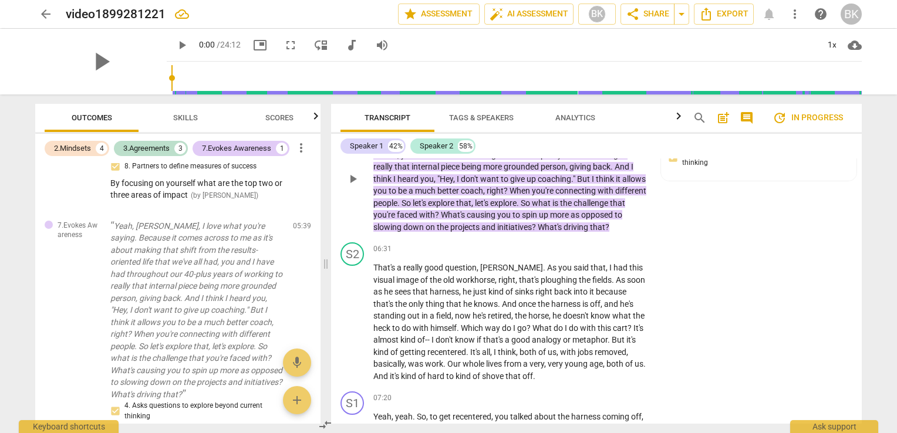
click at [611, 183] on p "Yeah , [PERSON_NAME] , I love what you're saying . Because it comes across to m…" at bounding box center [511, 179] width 275 height 109
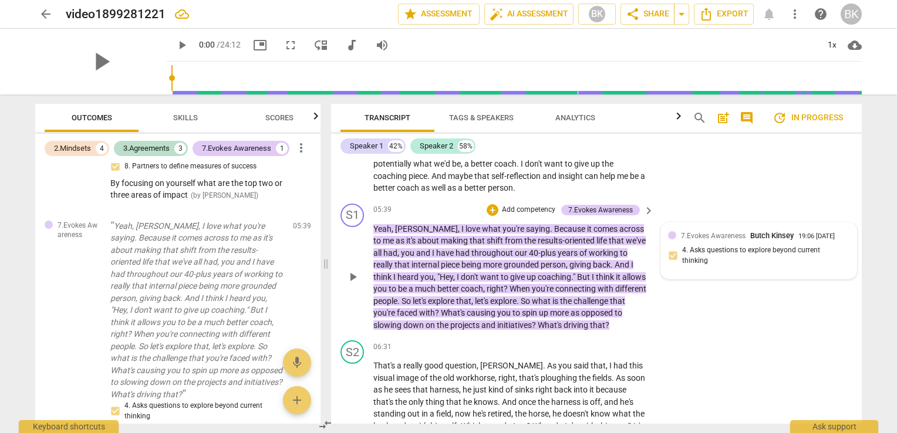
click at [738, 247] on div "7.Evokes Awareness [PERSON_NAME] 19:06 [DATE] 4. Asks questions to explore beyo…" at bounding box center [758, 251] width 181 height 42
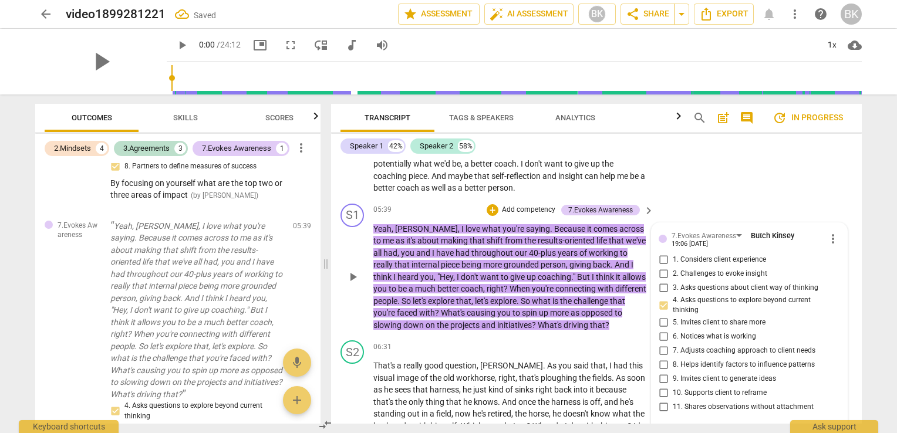
click at [695, 429] on textarea at bounding box center [740, 434] width 163 height 11
type textarea "W"
type textarea "Wh"
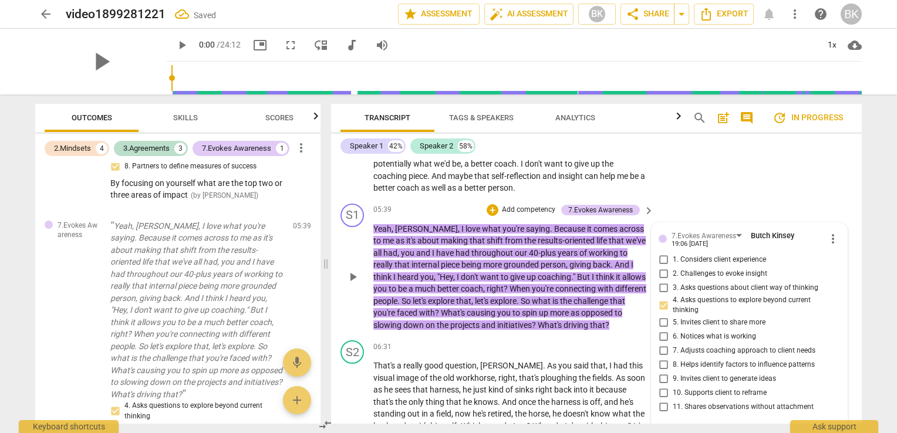
type textarea "Wha"
type textarea "What"
type textarea "Whati"
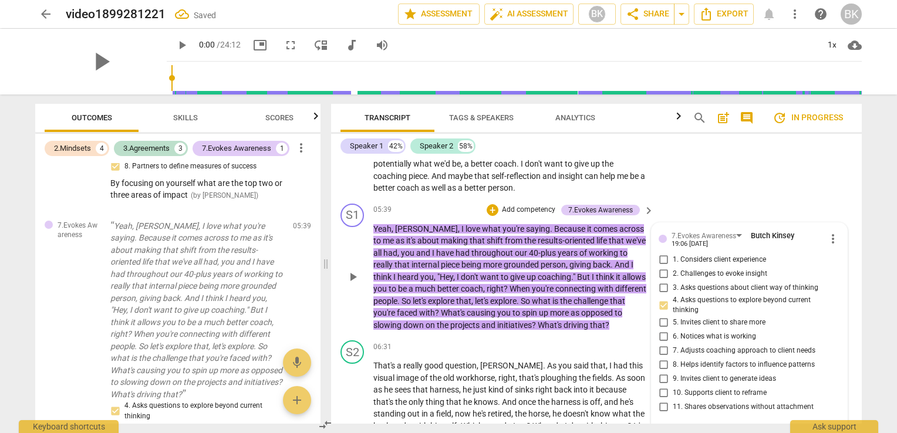
type textarea "Whati"
type textarea "Whatis"
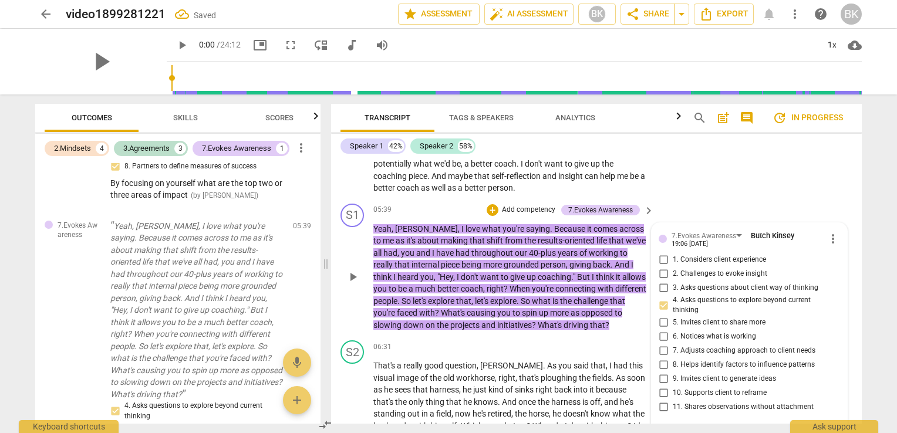
type textarea "Whatis"
type textarea "Whati"
type textarea "What"
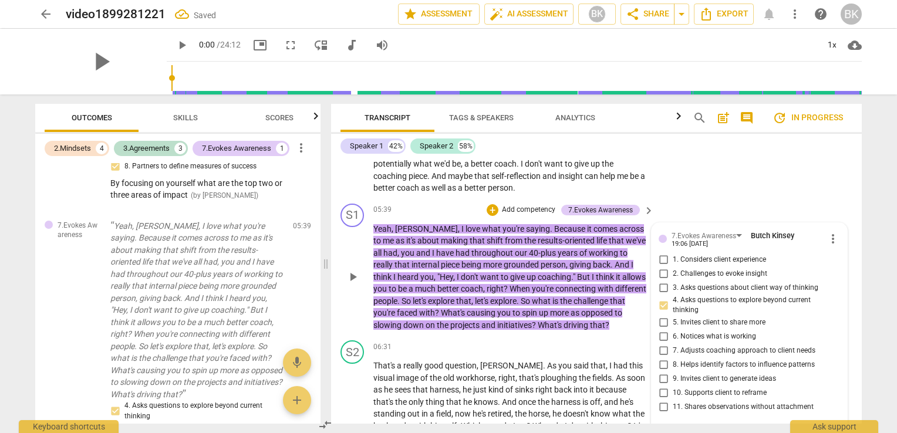
type textarea "What"
type textarea "What i"
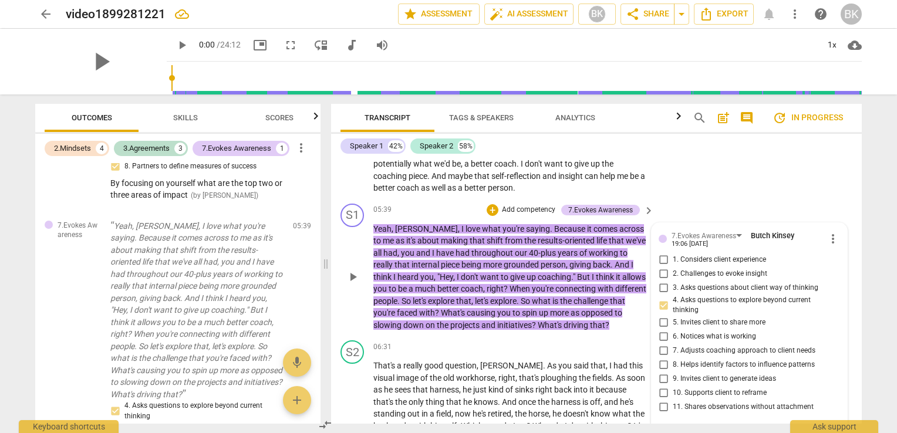
type textarea "What is"
type textarea "What is b"
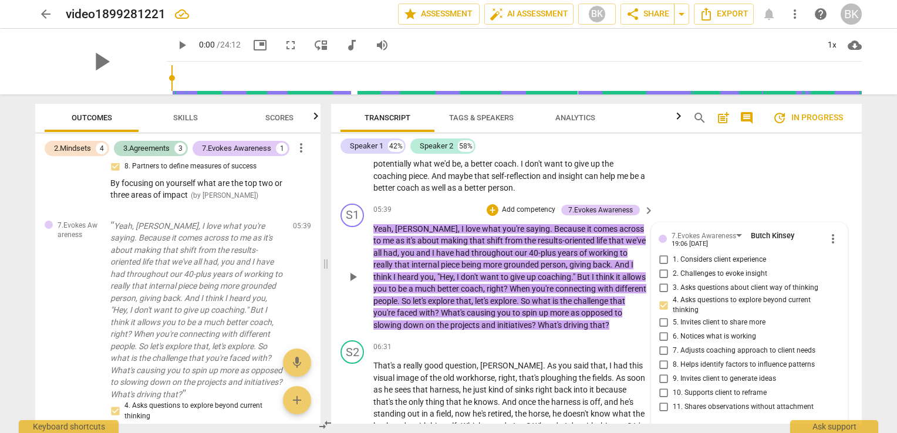
type textarea "What is b"
type textarea "What is be"
type textarea "What is beh"
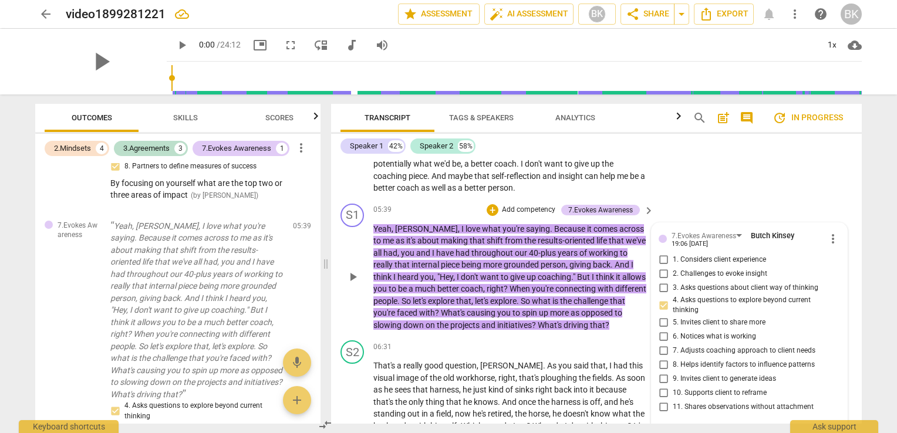
type textarea "What is behi"
type textarea "What is behin"
click at [792, 429] on textarea "What is behind all the spend up. Great ques" at bounding box center [740, 434] width 163 height 11
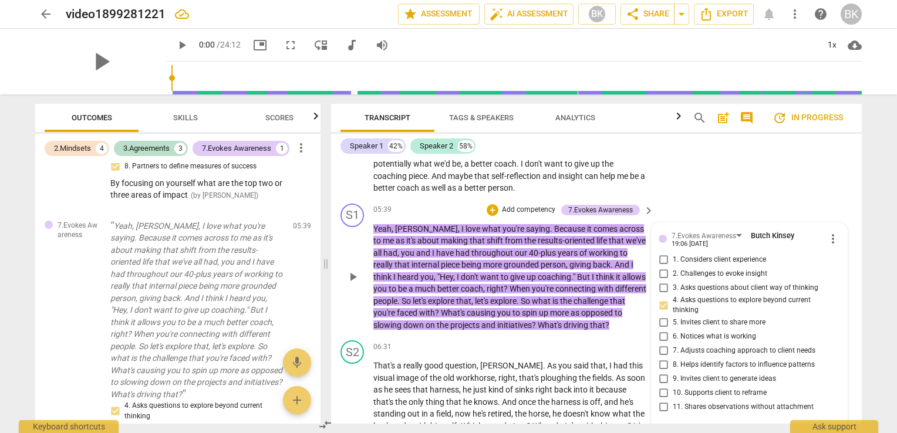
click at [808, 429] on textarea "What is behind all the spend up. Great ques" at bounding box center [740, 434] width 163 height 11
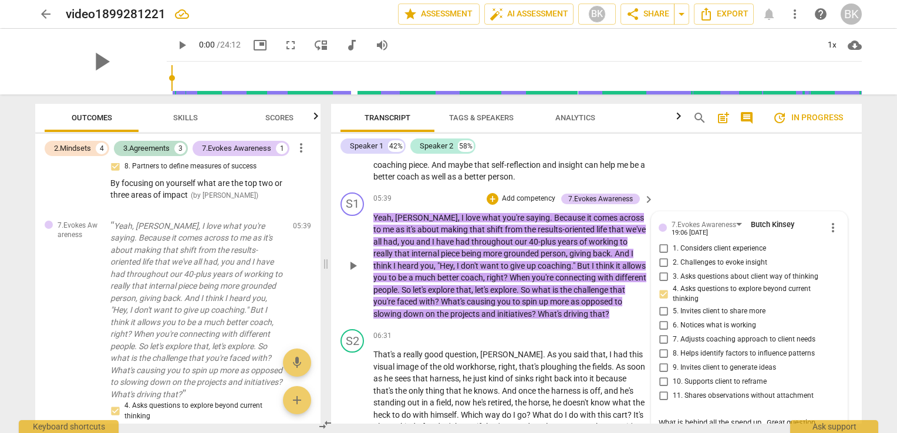
scroll to position [1026, 0]
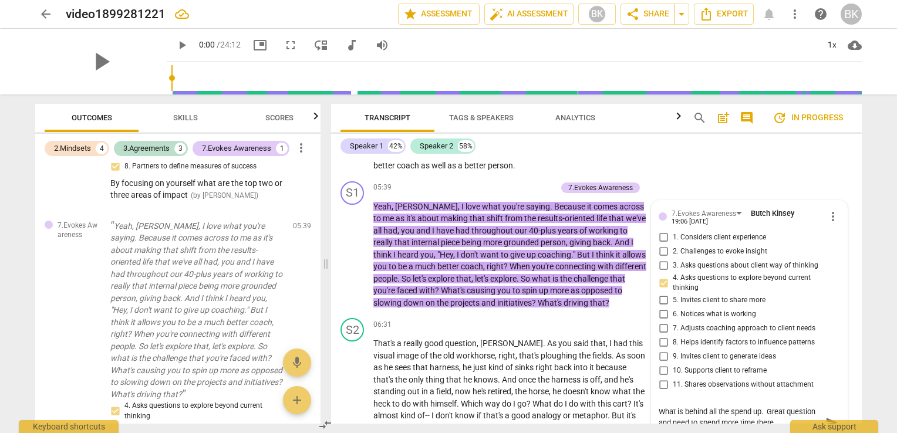
drag, startPoint x: 862, startPoint y: 224, endPoint x: 862, endPoint y: 231, distance: 7.0
click at [862, 231] on div "Transcript Tags & Speakers Analytics search post_add comment update In progress…" at bounding box center [599, 264] width 545 height 339
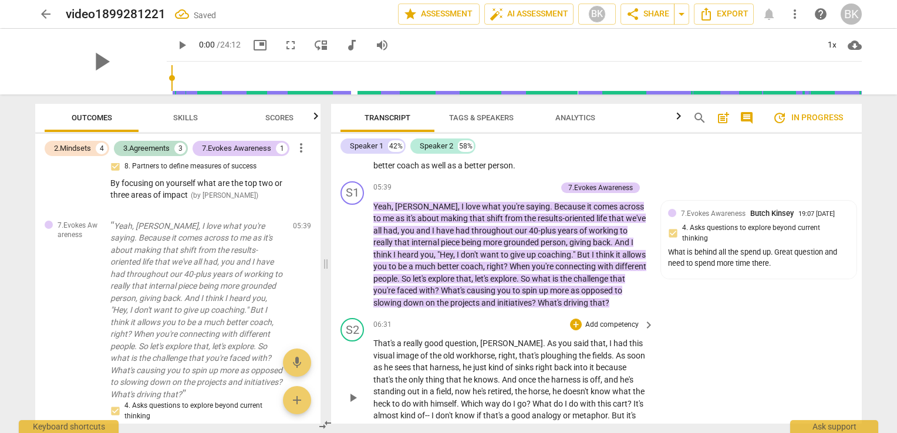
click at [551, 375] on span "harness" at bounding box center [566, 379] width 31 height 9
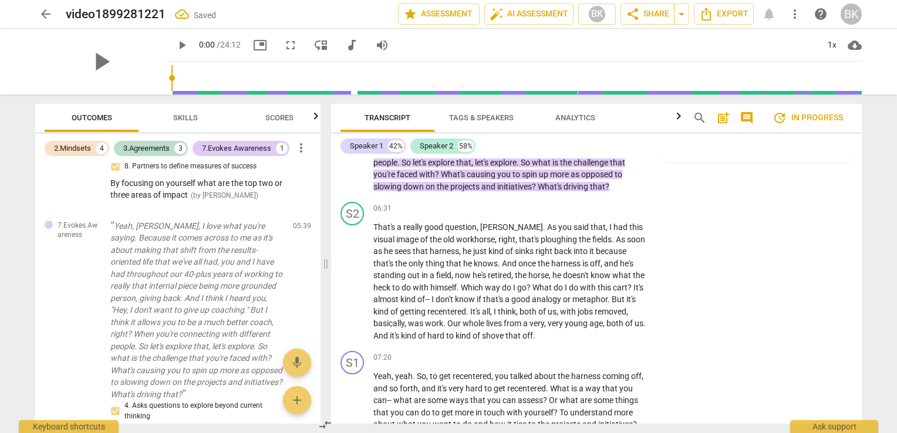
scroll to position [1151, 0]
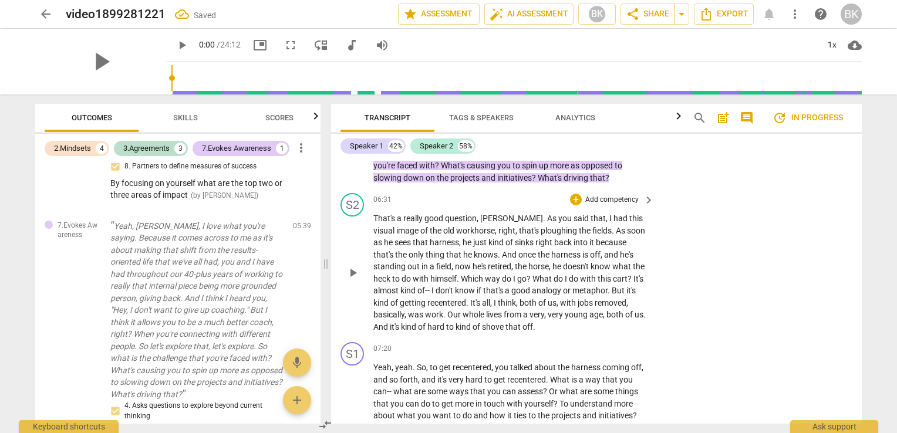
click at [853, 235] on div "S2 play_arrow pause 06:31 + Add competency keyboard_arrow_right That's a really…" at bounding box center [596, 263] width 531 height 149
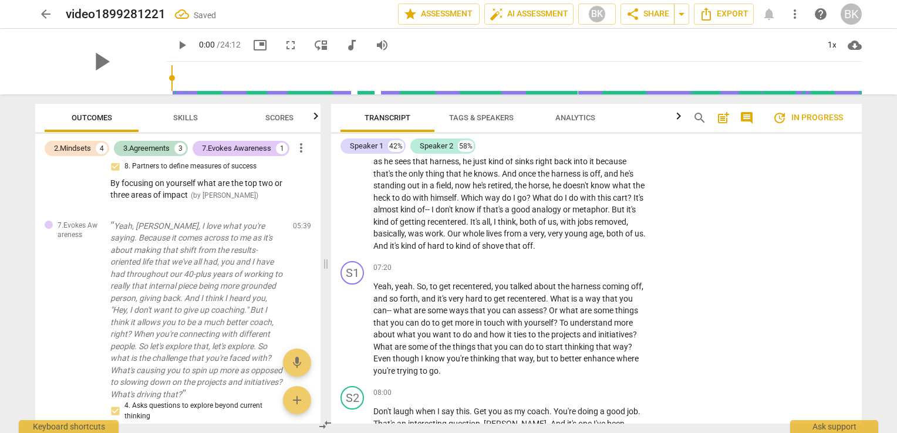
scroll to position [1257, 0]
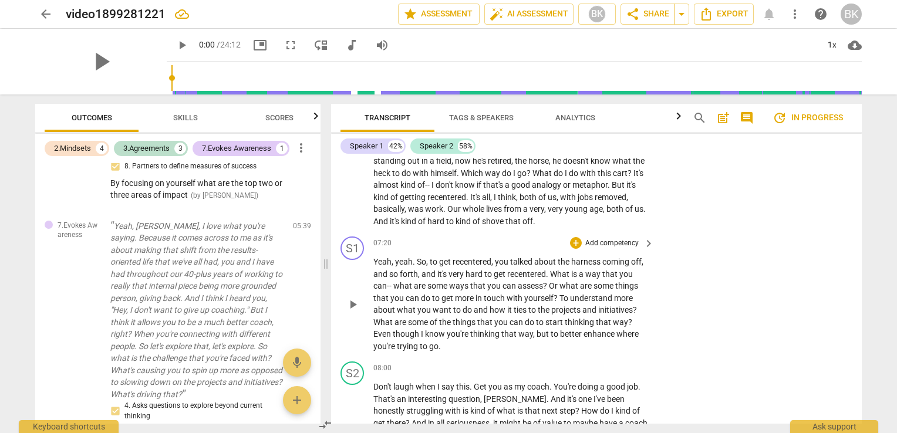
click at [623, 305] on span "initiatives" at bounding box center [615, 309] width 35 height 9
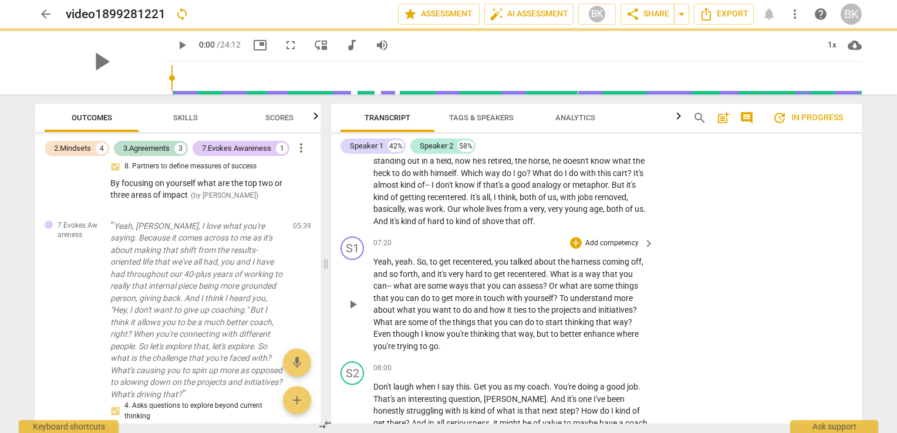
click at [613, 238] on p "Add competency" at bounding box center [612, 243] width 56 height 11
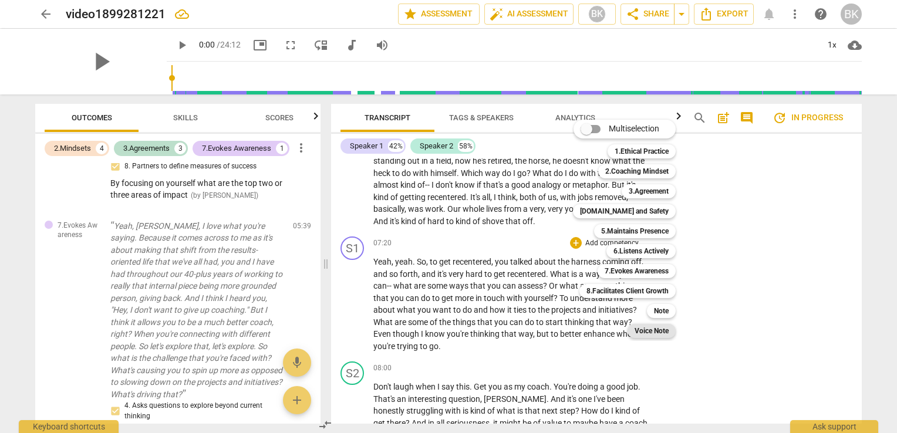
click at [664, 332] on b "Voice Note" at bounding box center [652, 331] width 34 height 14
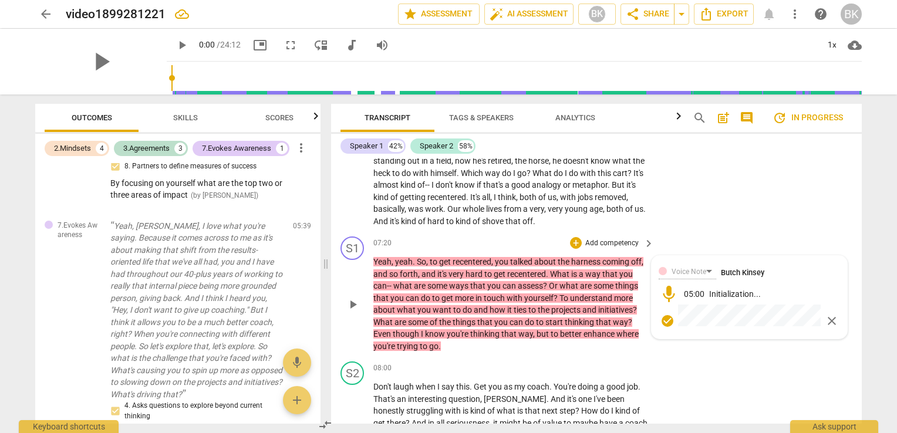
click at [702, 287] on div "mic 05:00 Initialization..." at bounding box center [749, 294] width 181 height 21
click at [829, 314] on span "close" at bounding box center [832, 321] width 14 height 14
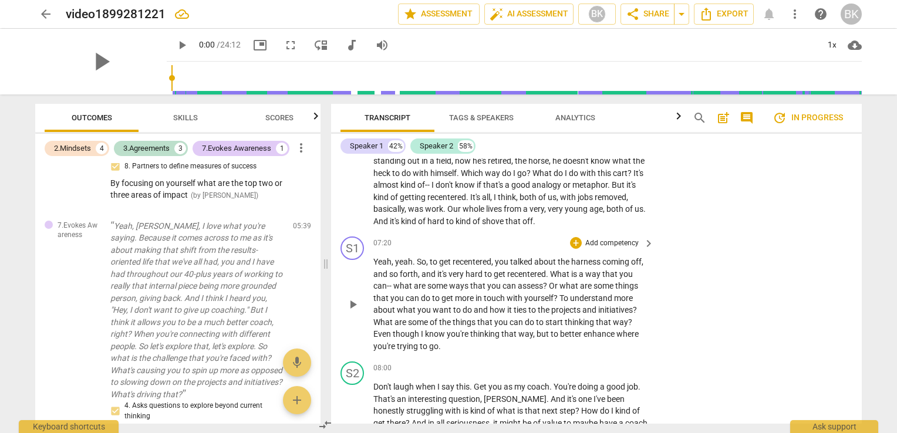
click at [618, 238] on p "Add competency" at bounding box center [612, 243] width 56 height 11
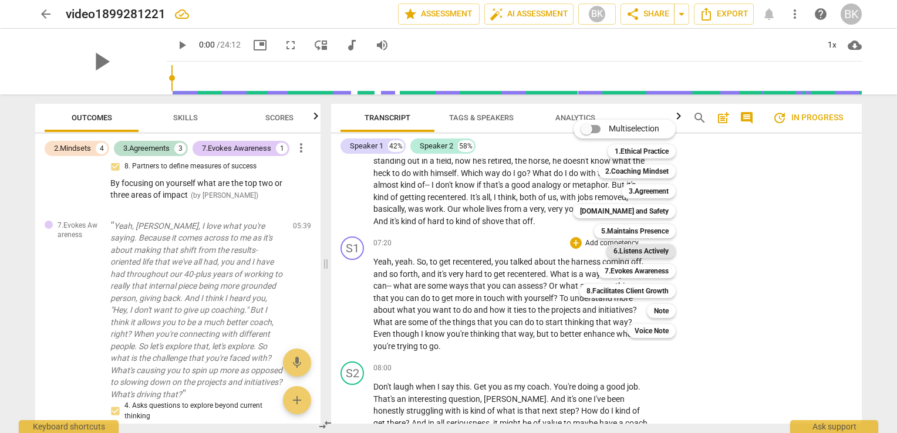
click at [650, 250] on b "6.Listens Actively" at bounding box center [641, 251] width 55 height 14
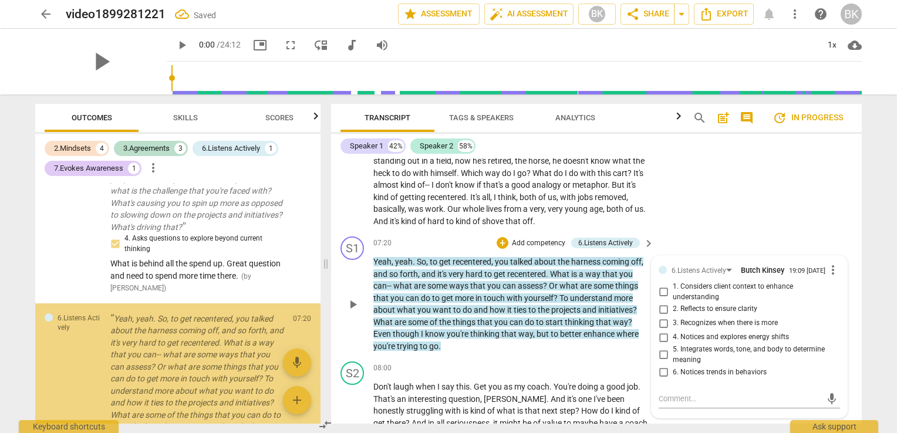
scroll to position [1337, 0]
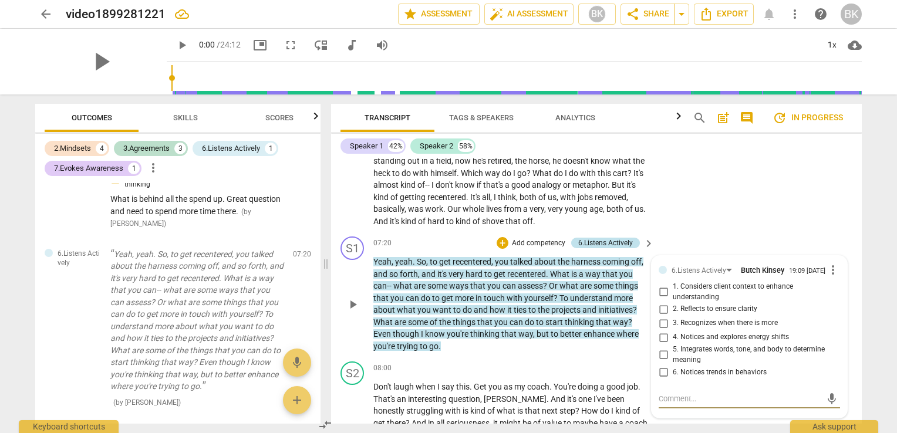
click at [614, 238] on div "6.Listens Actively" at bounding box center [605, 243] width 55 height 11
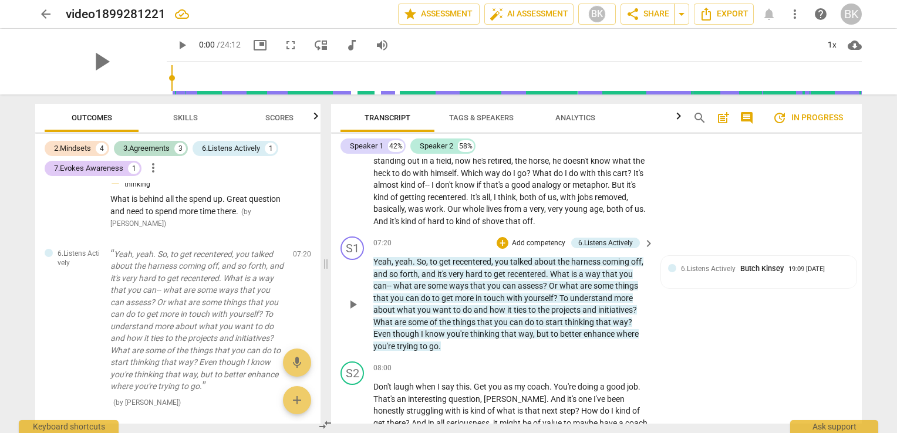
click at [557, 238] on p "Add competency" at bounding box center [539, 243] width 56 height 11
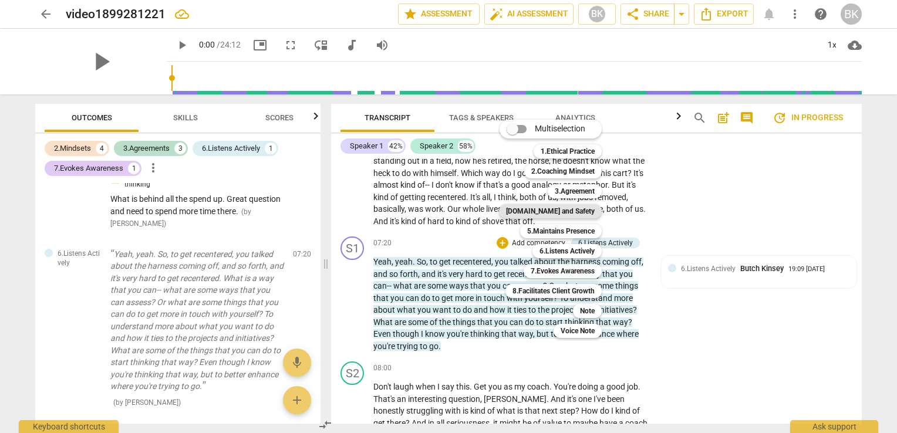
click at [587, 211] on b "[DOMAIN_NAME] and Safety" at bounding box center [550, 211] width 89 height 14
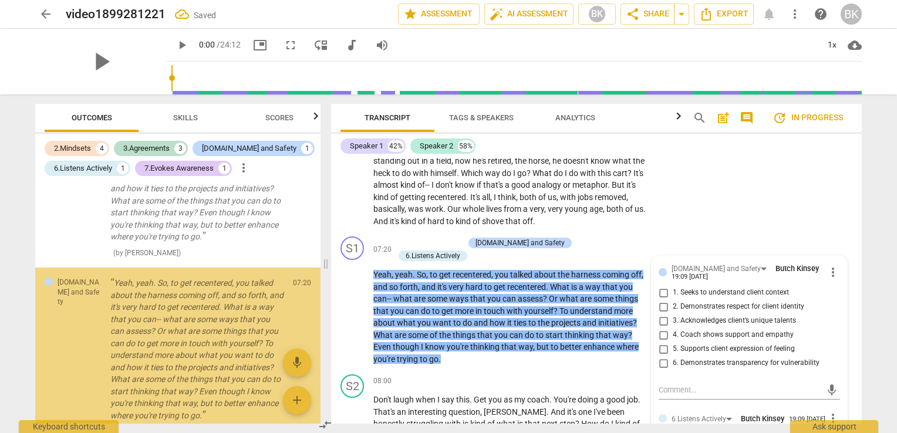
scroll to position [1516, 0]
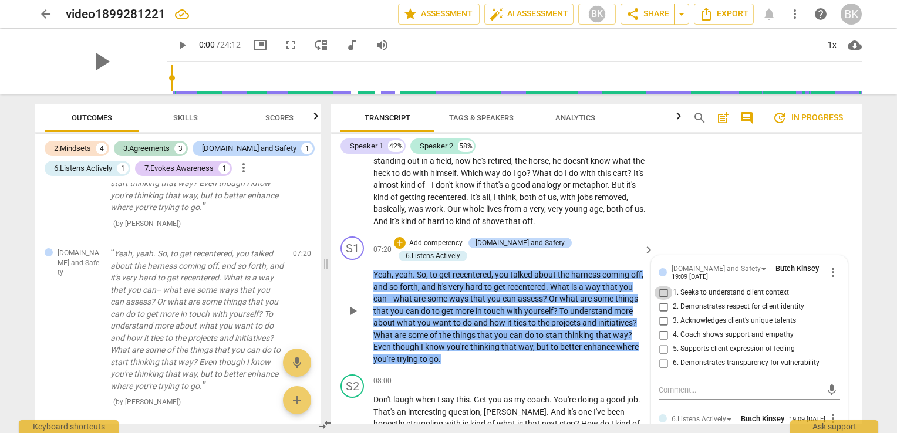
click at [664, 286] on input "1. Seeks to understand client context" at bounding box center [663, 293] width 19 height 14
click at [684, 385] on textarea at bounding box center [740, 390] width 163 height 11
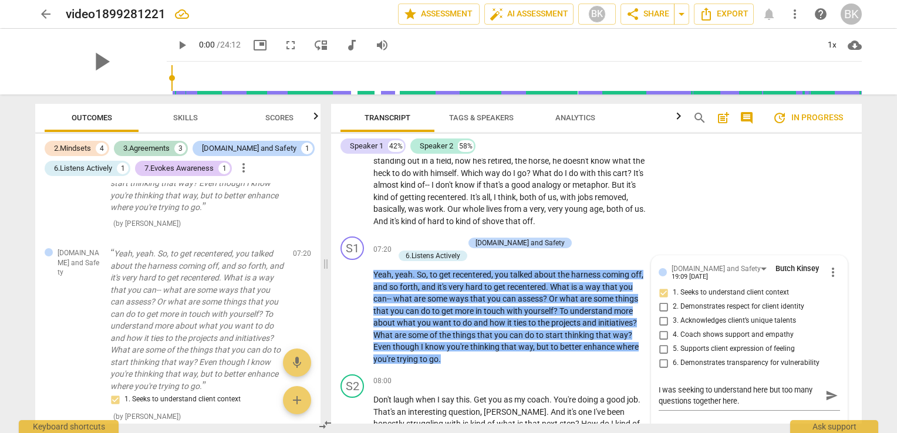
click at [897, 0] on html "arrow_back video1899281221 edit star Assessment auto_fix_high AI Assessment BK …" at bounding box center [448, 0] width 897 height 0
click at [758, 149] on div "Speaker 1 42% Speaker 2 58%" at bounding box center [597, 146] width 512 height 20
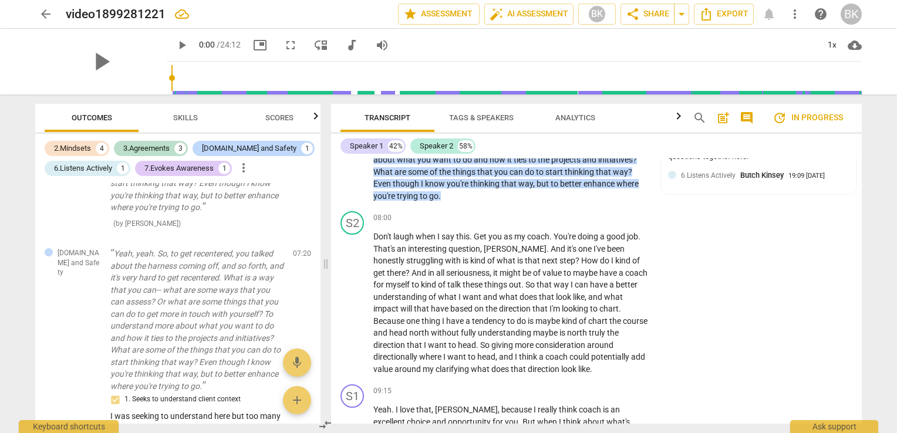
scroll to position [1412, 0]
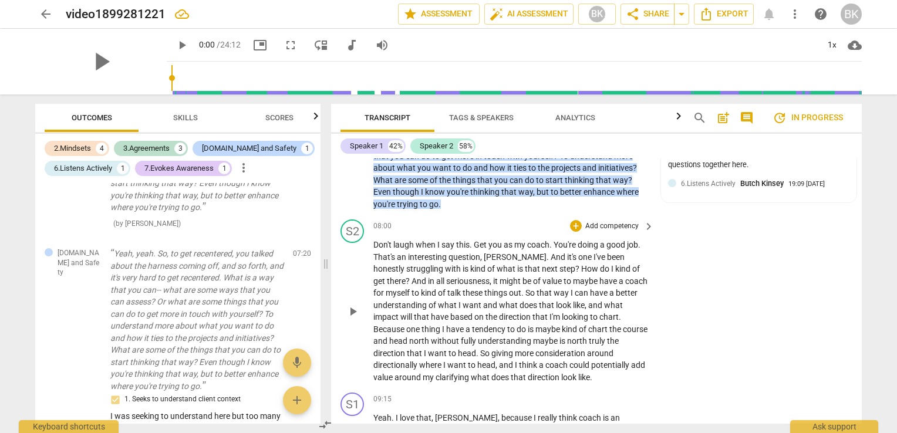
click at [857, 248] on div "S2 play_arrow pause 08:00 + Add competency keyboard_arrow_right Don't laugh whe…" at bounding box center [596, 301] width 531 height 173
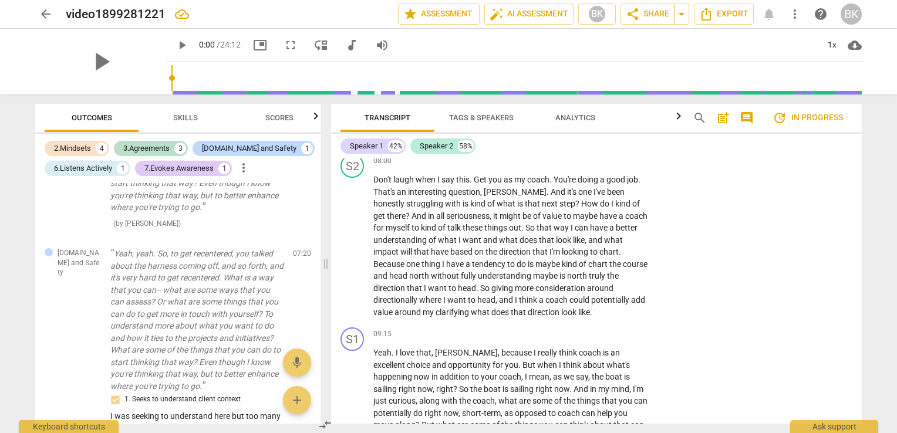
scroll to position [1534, 0]
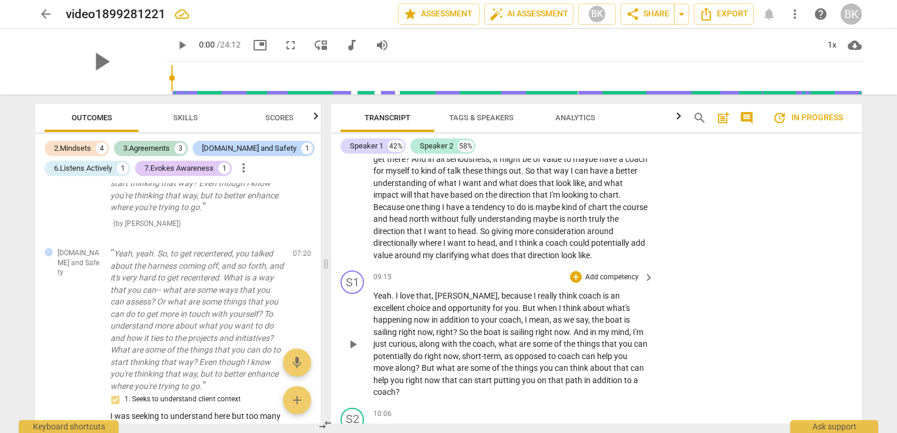
click at [584, 272] on p "Add competency" at bounding box center [612, 277] width 56 height 11
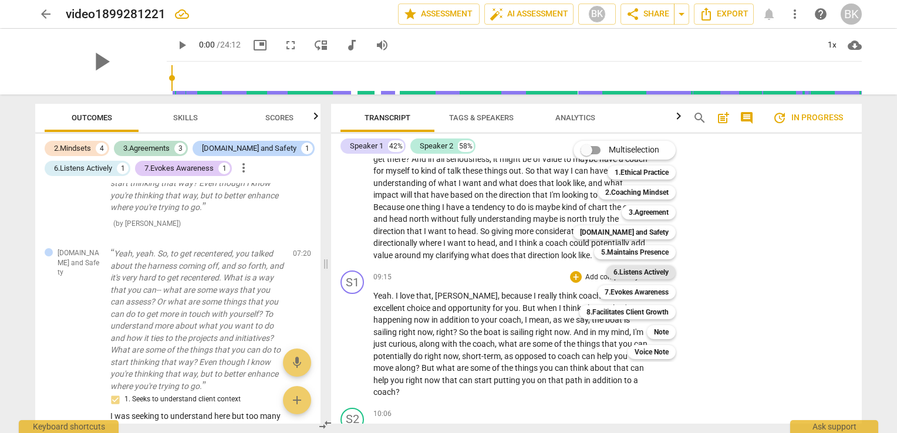
click at [634, 270] on b "6.Listens Actively" at bounding box center [641, 272] width 55 height 14
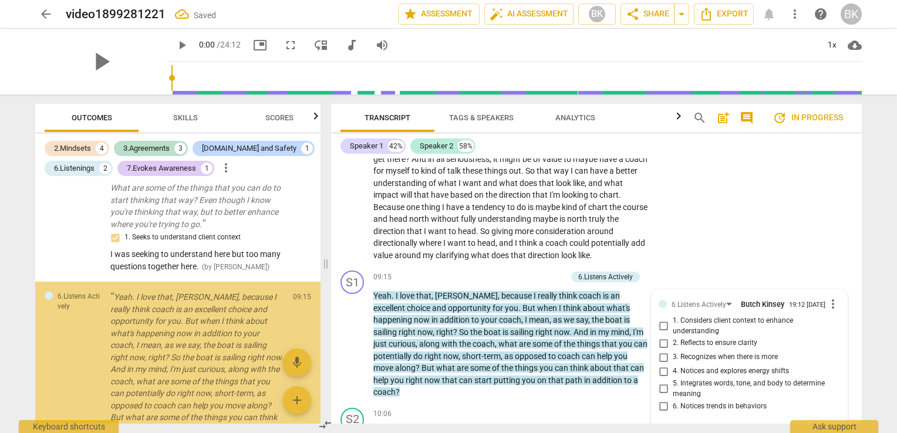
scroll to position [1734, 0]
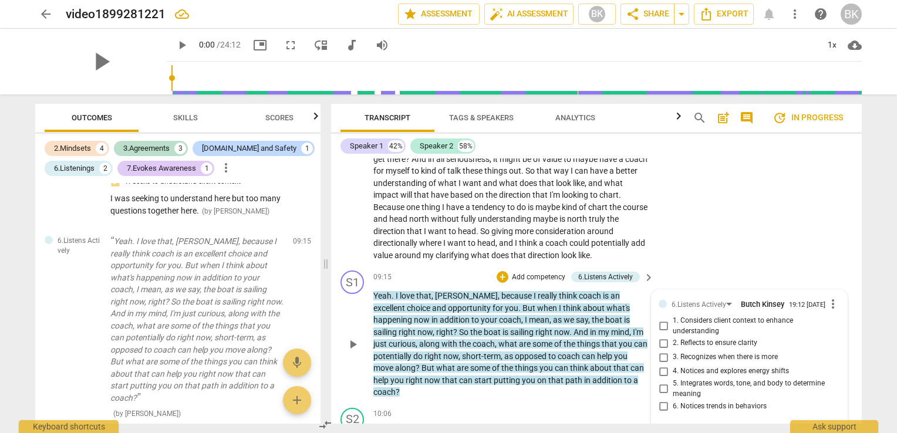
click at [660, 351] on input "3. Recognizes when there is more" at bounding box center [663, 358] width 19 height 14
click at [683, 428] on textarea at bounding box center [740, 433] width 163 height 11
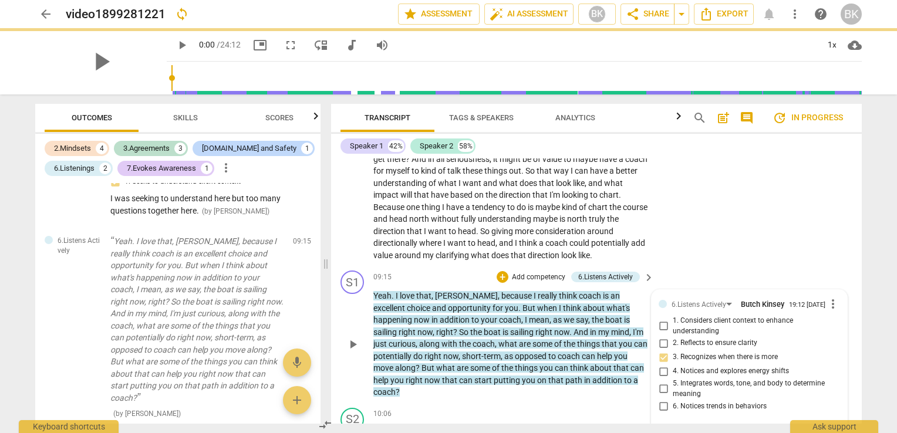
click at [674, 428] on textarea at bounding box center [740, 433] width 163 height 11
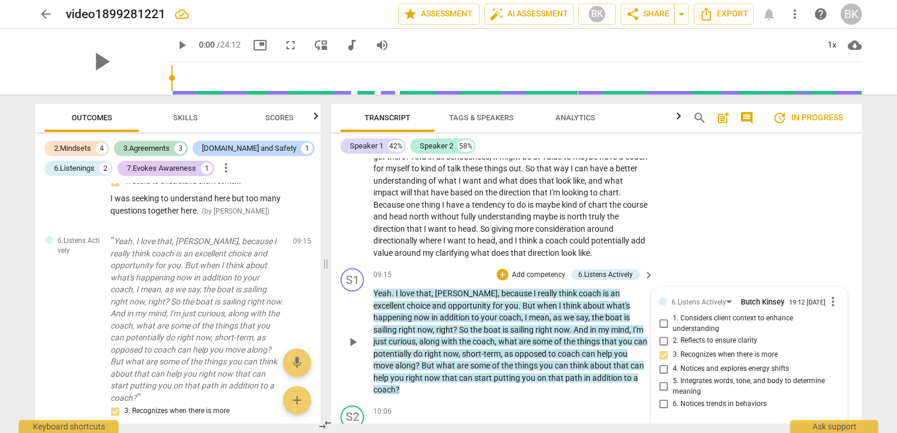
scroll to position [0, 0]
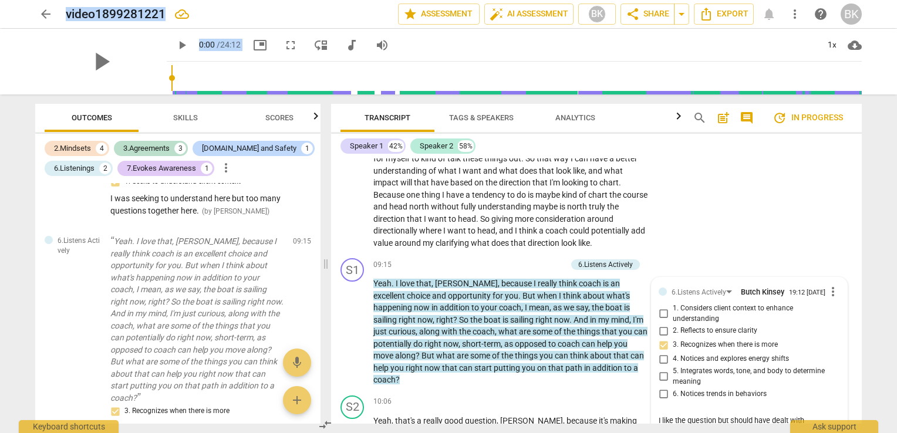
drag, startPoint x: 897, startPoint y: 286, endPoint x: 895, endPoint y: 278, distance: 7.8
click at [895, 279] on div "arrow_back video1899281221 edit star Assessment auto_fix_high AI Assessment BK …" at bounding box center [448, 216] width 897 height 433
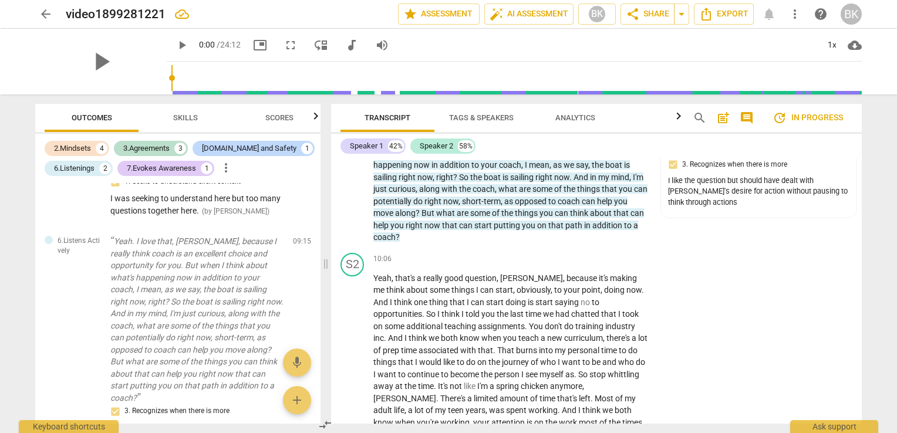
scroll to position [1714, 0]
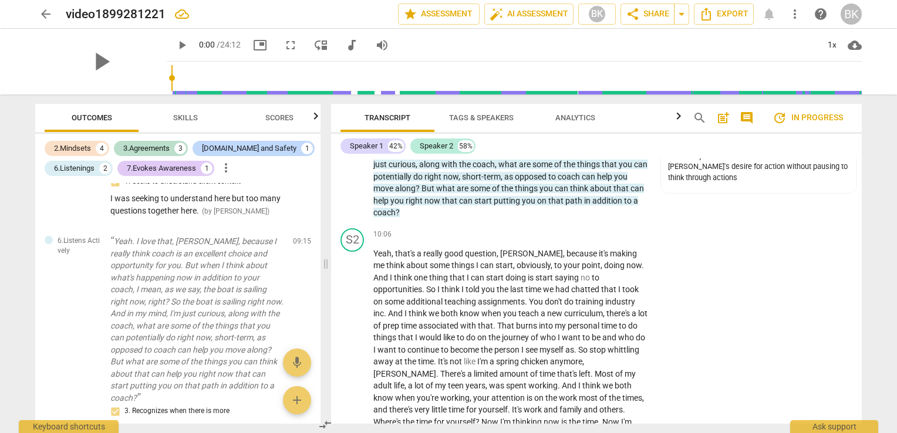
click at [866, 265] on div "Transcript Tags & Speakers Analytics search post_add comment update In progress…" at bounding box center [599, 264] width 545 height 339
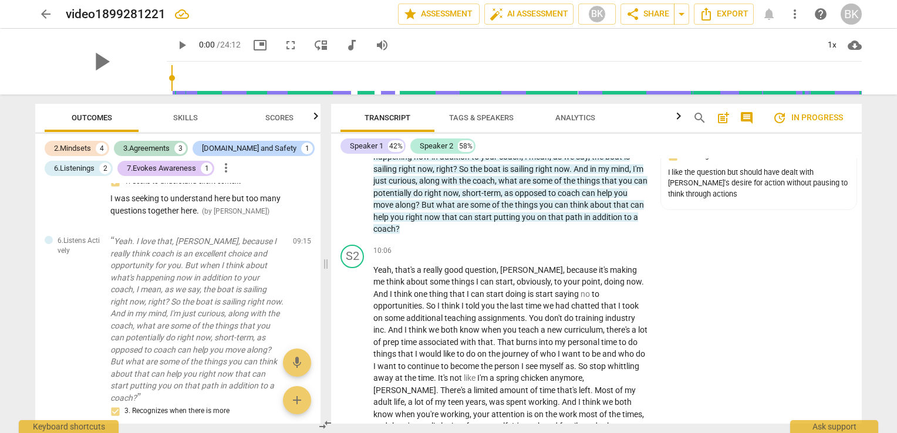
scroll to position [1705, 0]
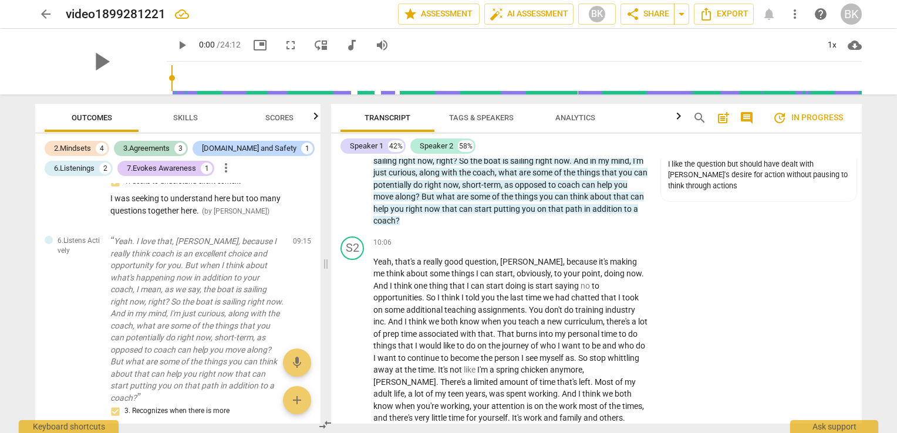
drag, startPoint x: 857, startPoint y: 262, endPoint x: 860, endPoint y: 268, distance: 6.9
click at [860, 268] on div "S1 play_arrow pause 00:02 + Add competency 2.Coaching Mindset keyboard_arrow_ri…" at bounding box center [596, 291] width 531 height 265
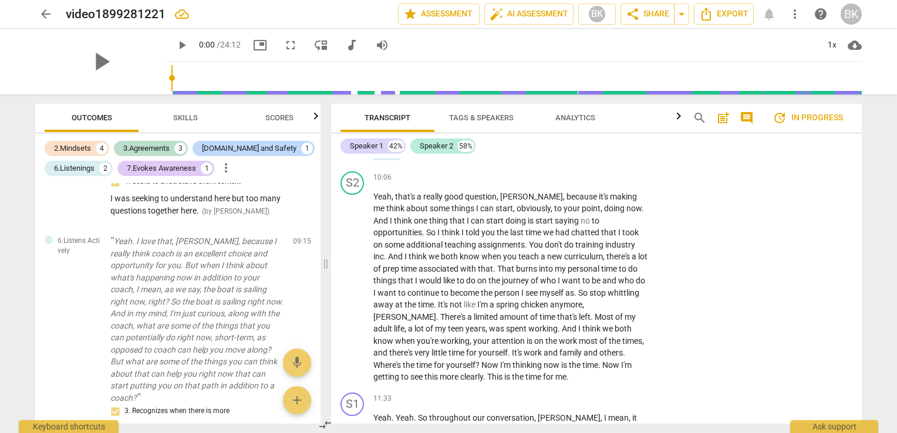
scroll to position [1852, 0]
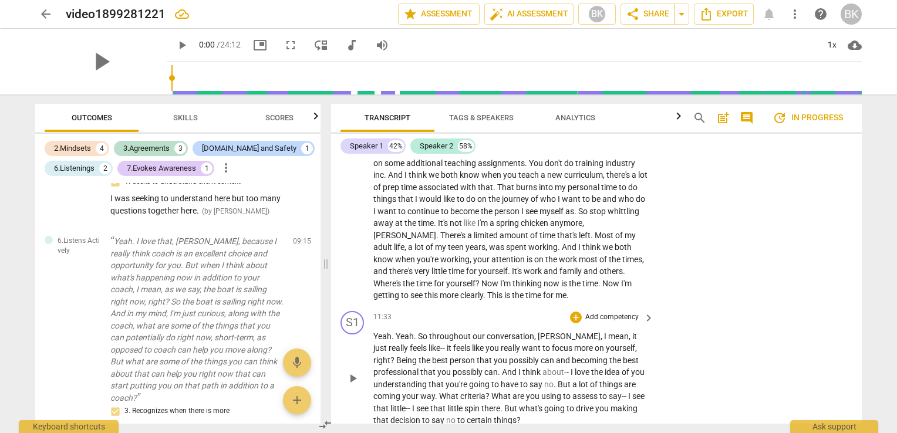
click at [607, 312] on p "Add competency" at bounding box center [612, 317] width 56 height 11
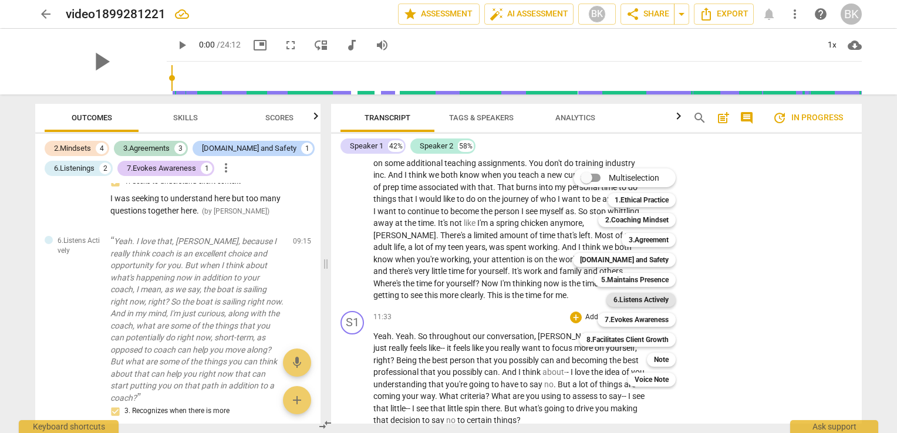
click at [630, 296] on b "6.Listens Actively" at bounding box center [641, 300] width 55 height 14
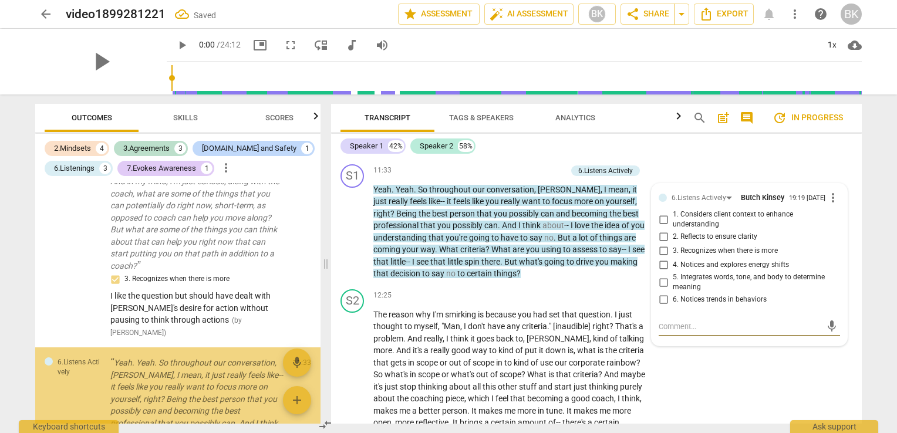
scroll to position [1969, 0]
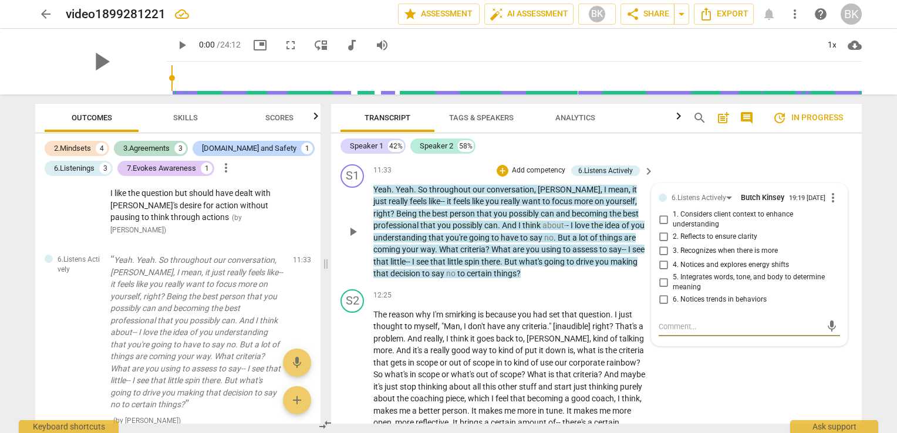
click at [660, 258] on input "4. Notices and explores energy shifts" at bounding box center [663, 265] width 19 height 14
click at [681, 321] on textarea at bounding box center [740, 326] width 163 height 11
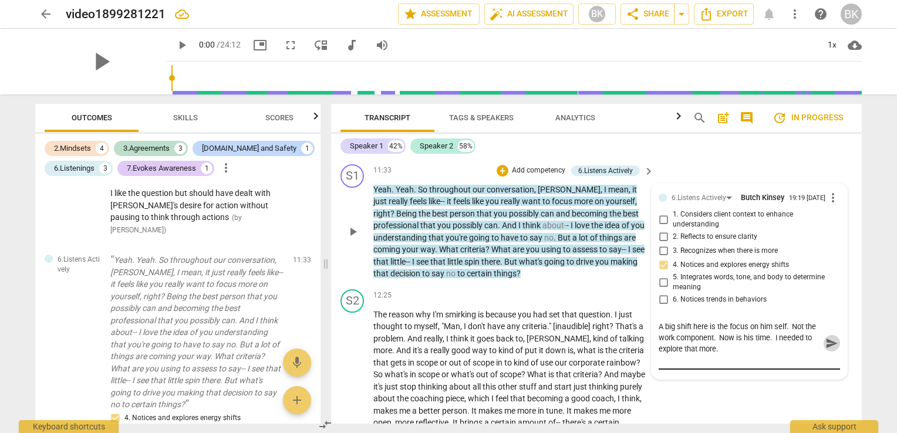
click at [827, 337] on span "send" at bounding box center [832, 343] width 13 height 13
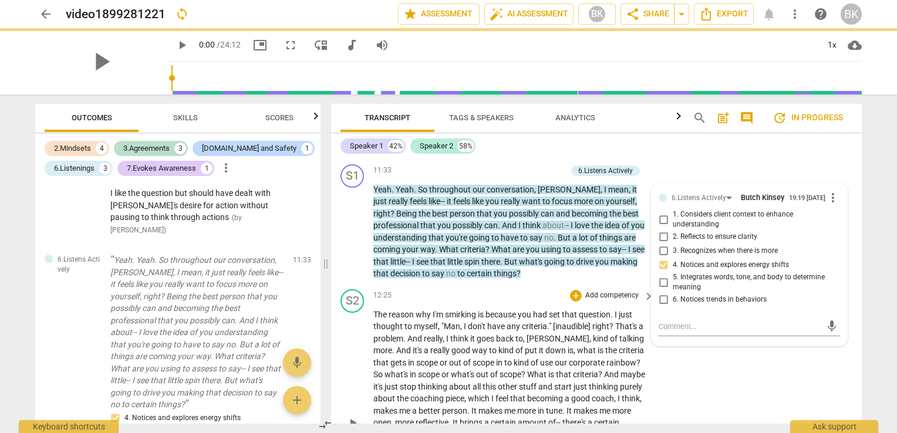
click at [759, 352] on div "S2 play_arrow pause 12:25 + Add competency keyboard_arrow_right The reason why …" at bounding box center [596, 414] width 531 height 258
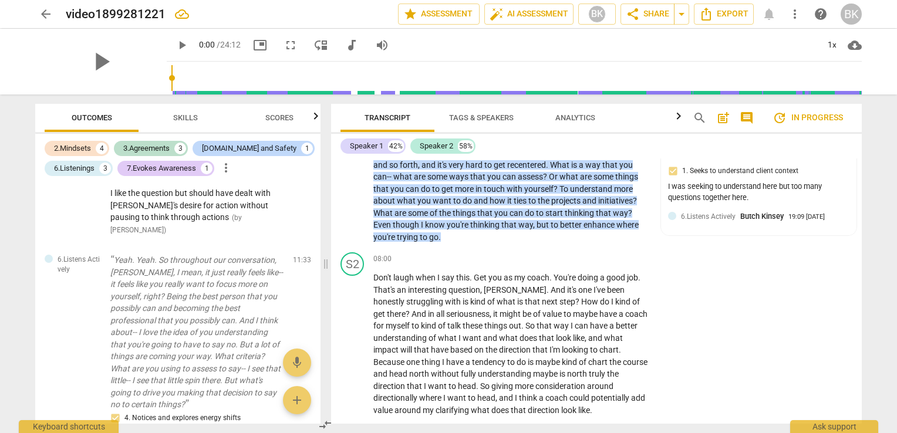
scroll to position [1362, 0]
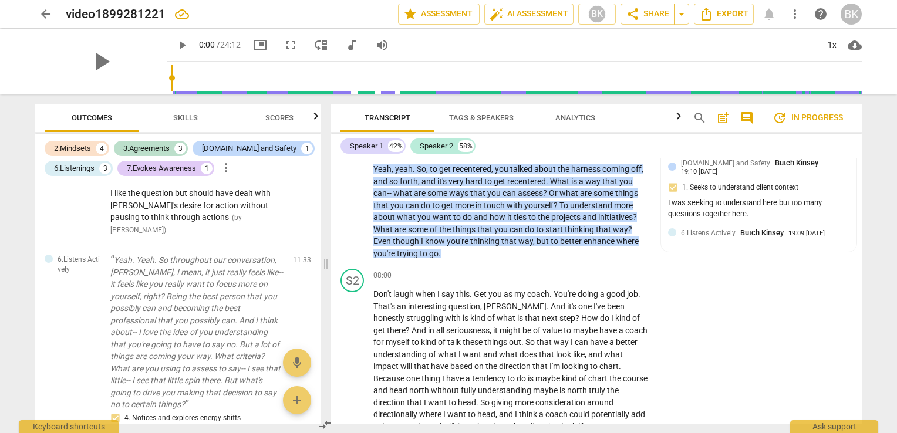
click at [863, 243] on div "Transcript Tags & Speakers Analytics search post_add comment update In progress…" at bounding box center [599, 264] width 545 height 339
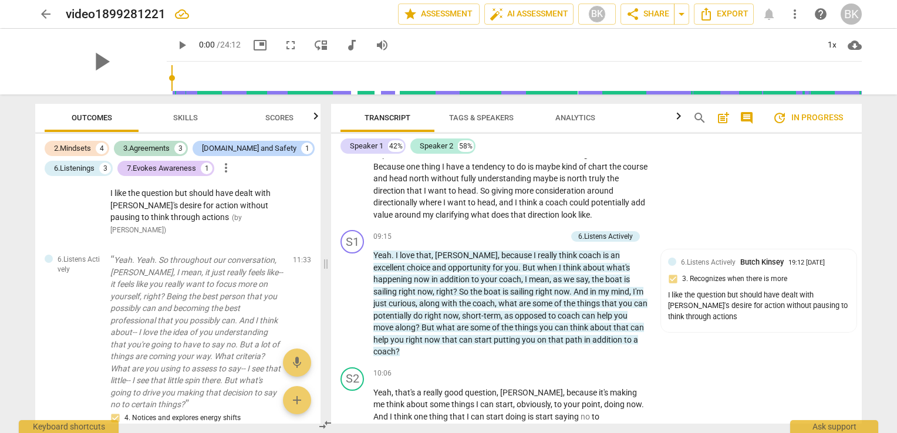
scroll to position [1616, 0]
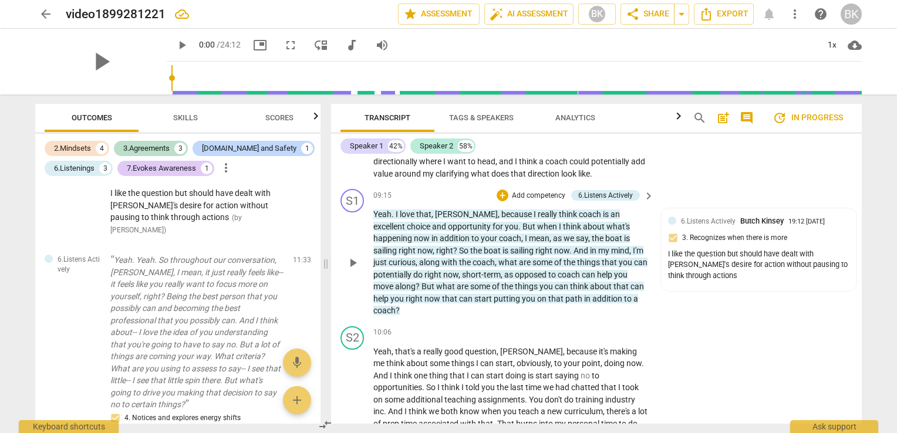
click at [418, 246] on span "right" at bounding box center [408, 250] width 19 height 9
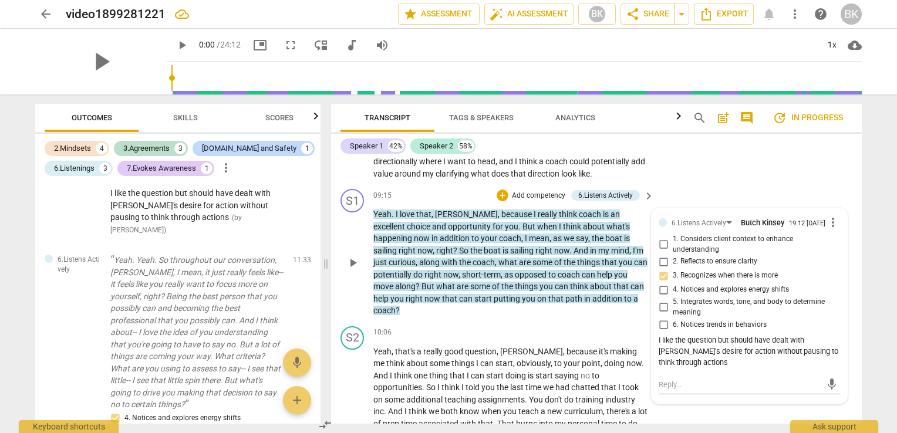
click at [547, 191] on p "Add competency" at bounding box center [539, 196] width 56 height 11
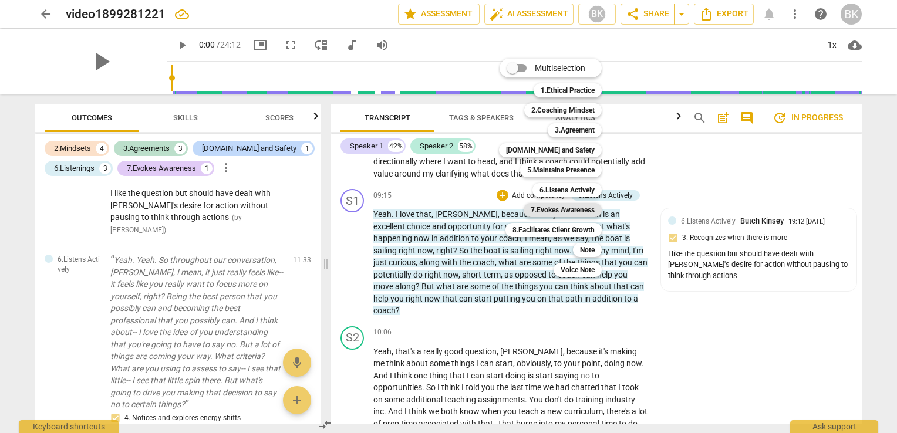
click at [564, 213] on b "7.Evokes Awareness" at bounding box center [563, 210] width 64 height 14
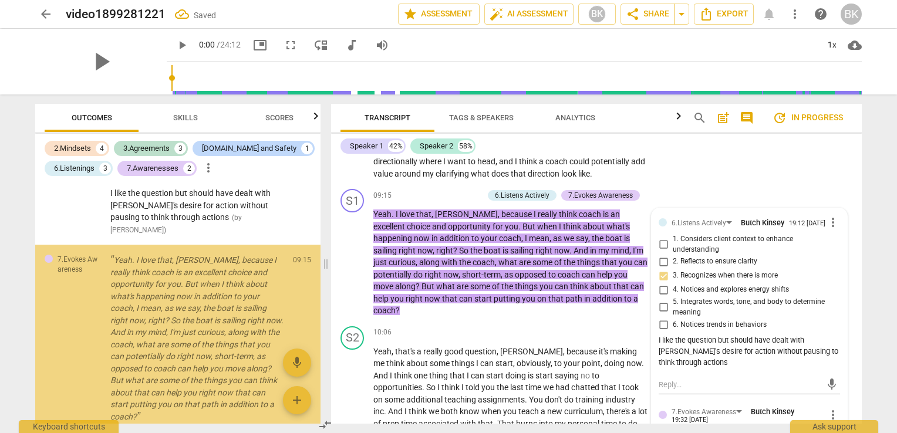
scroll to position [1975, 0]
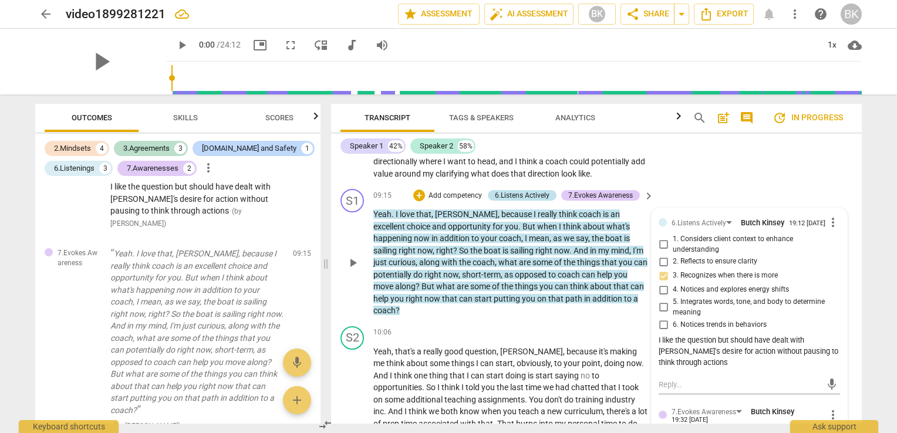
click at [536, 190] on div "6.Listens Actively" at bounding box center [522, 195] width 55 height 11
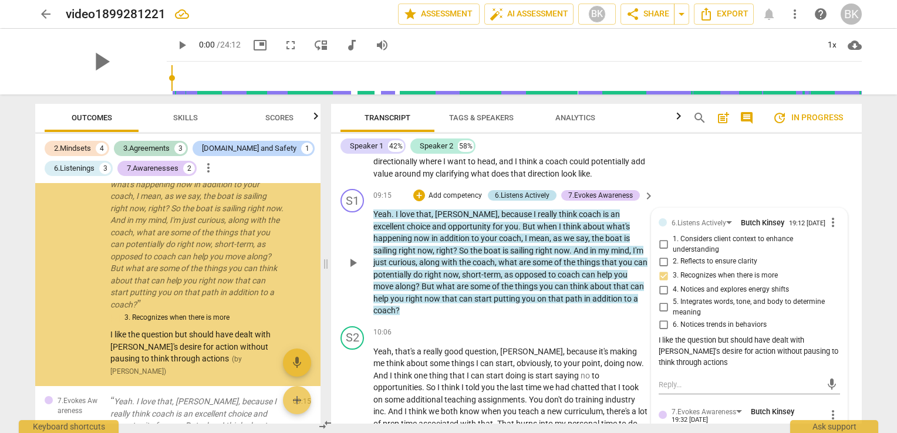
scroll to position [1752, 0]
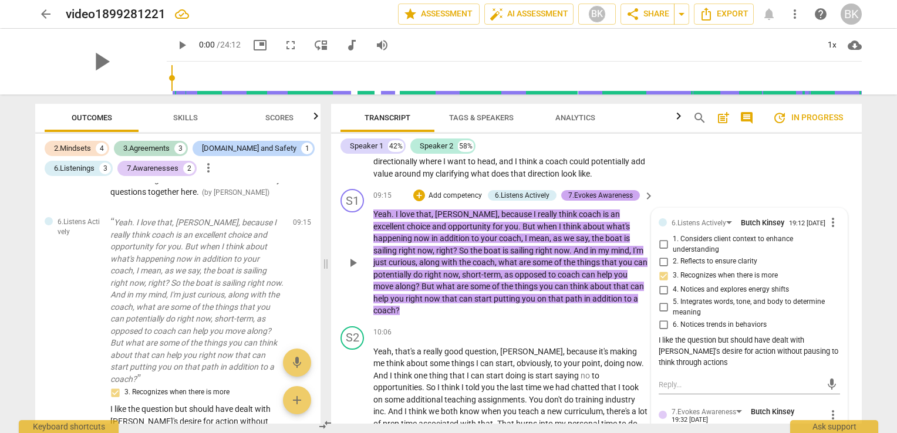
click at [601, 189] on div "+ Add competency 6.Listens Actively 7.Evokes Awareness" at bounding box center [526, 195] width 227 height 13
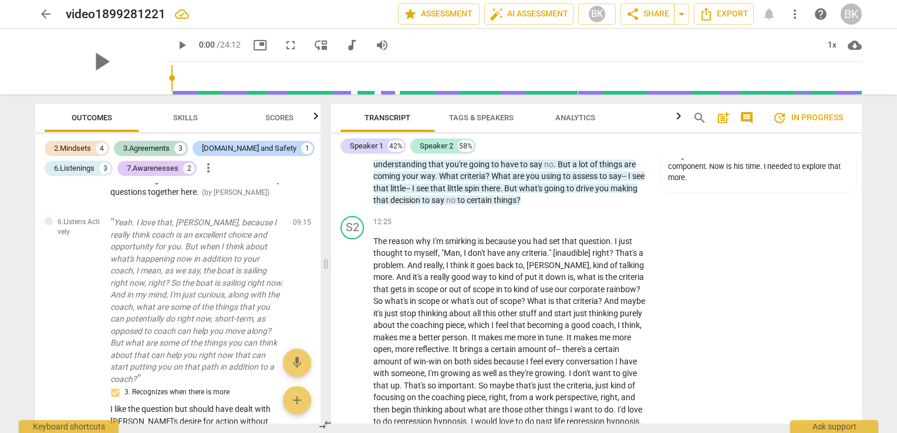
scroll to position [2081, 0]
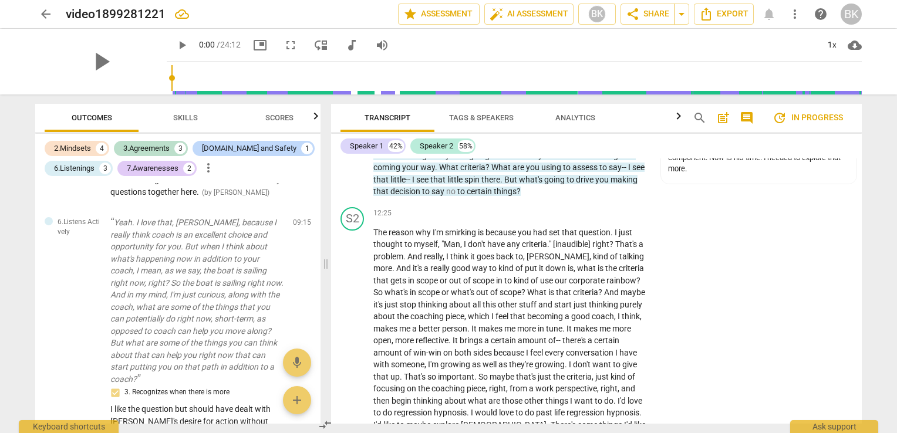
drag, startPoint x: 862, startPoint y: 281, endPoint x: 862, endPoint y: 271, distance: 9.4
click at [862, 271] on div "Transcript Tags & Speakers Analytics search post_add comment update In progress…" at bounding box center [599, 264] width 545 height 339
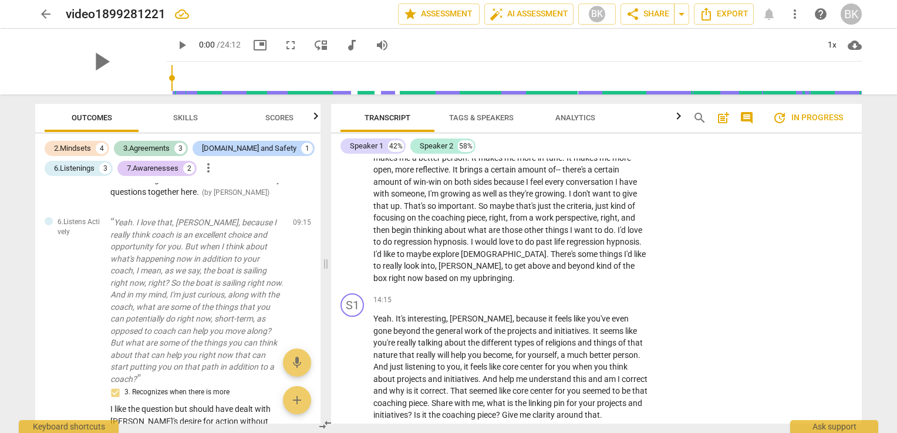
scroll to position [2277, 0]
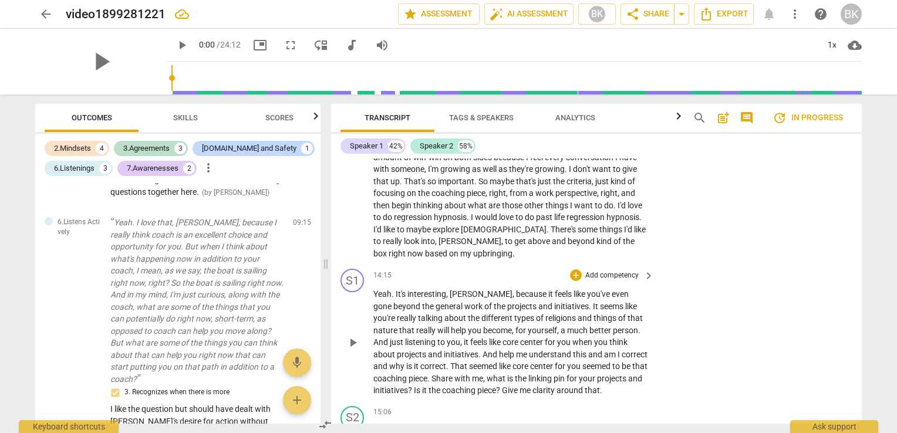
click at [624, 271] on p "Add competency" at bounding box center [612, 276] width 56 height 11
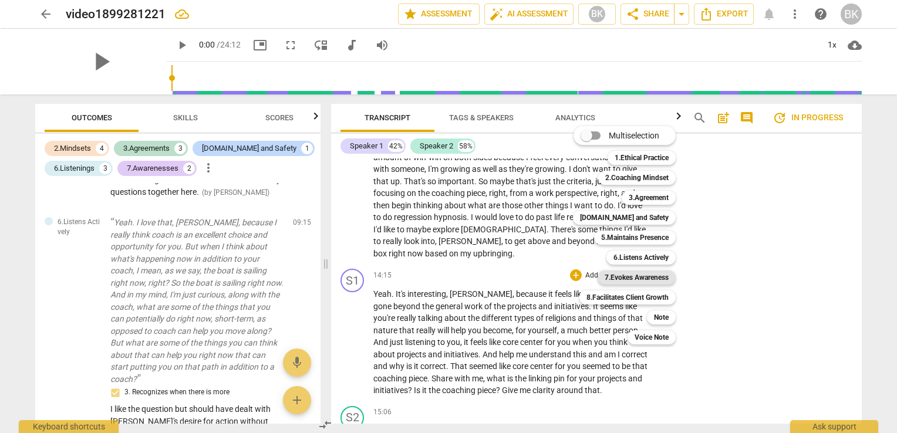
click at [625, 281] on b "7.Evokes Awareness" at bounding box center [637, 278] width 64 height 14
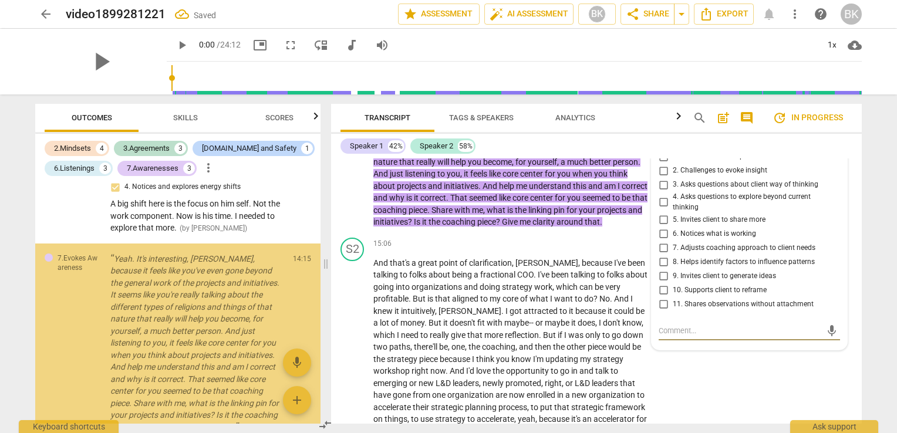
scroll to position [2414, 0]
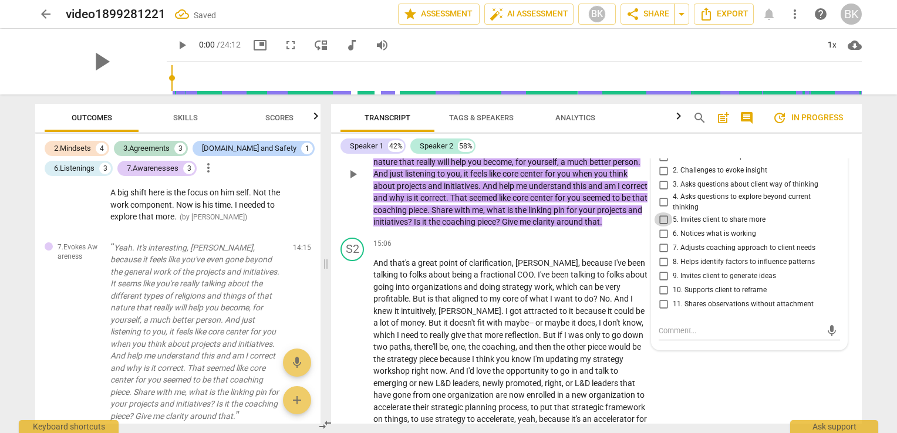
click at [661, 213] on input "5. Invites client to share more" at bounding box center [663, 220] width 19 height 14
click at [682, 325] on textarea at bounding box center [740, 330] width 163 height 11
click at [834, 331] on span "send" at bounding box center [832, 337] width 13 height 13
click at [835, 358] on div "S2 play_arrow pause 15:06 + Add competency keyboard_arrow_right And that's a gr…" at bounding box center [596, 355] width 531 height 245
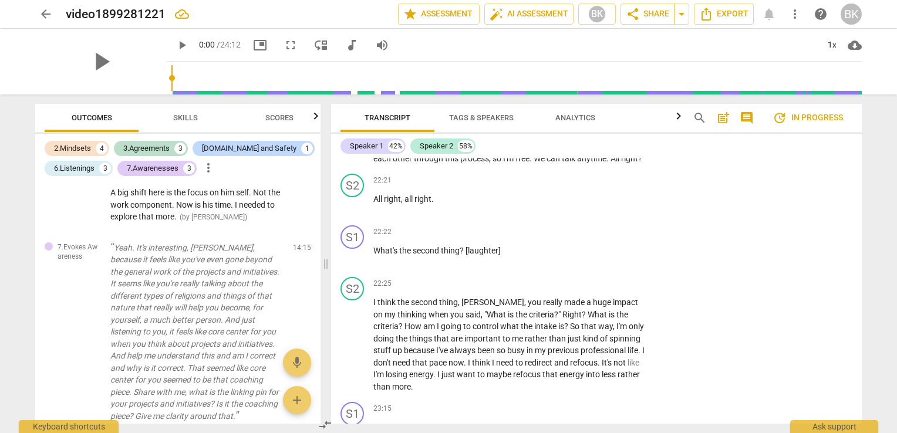
scroll to position [4162, 0]
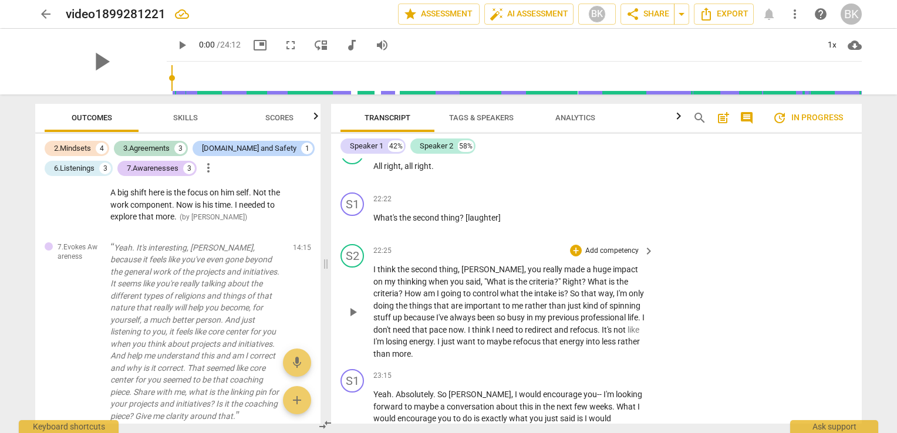
click at [615, 246] on p "Add competency" at bounding box center [612, 251] width 56 height 11
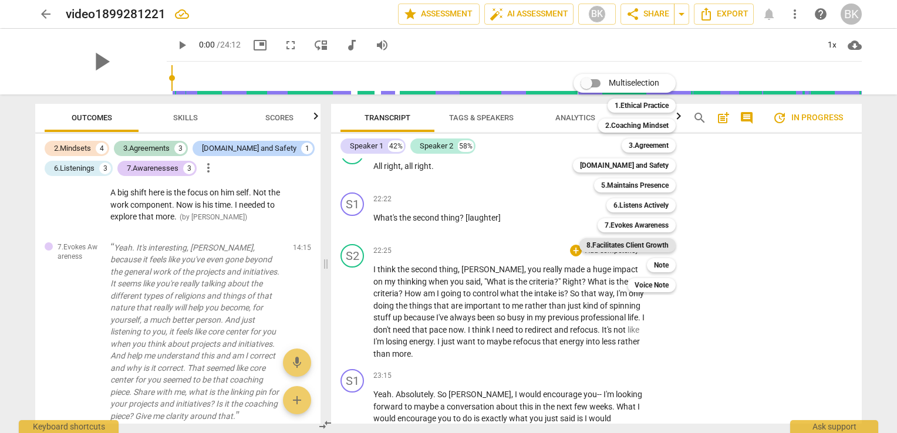
click at [614, 245] on b "8.Facilitates Client Growth" at bounding box center [628, 245] width 82 height 14
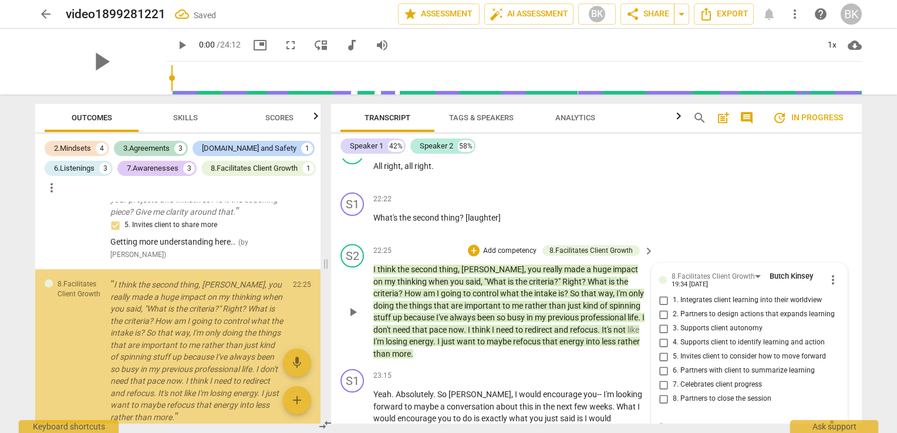
scroll to position [2647, 0]
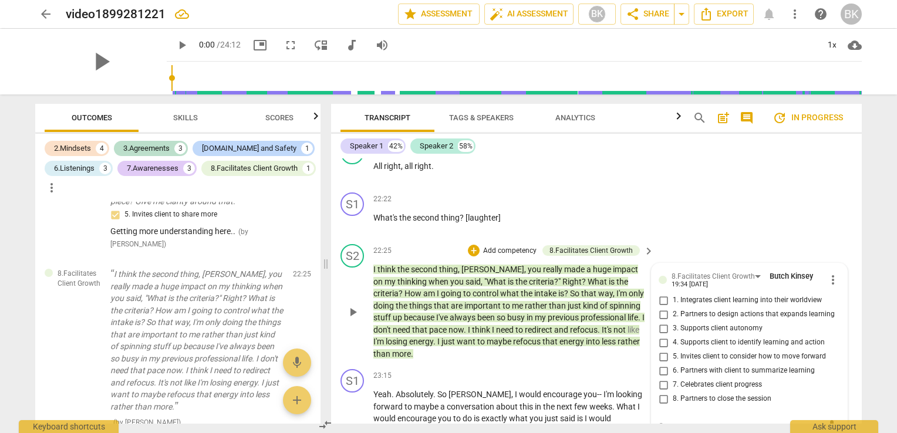
click at [660, 350] on input "5. Invites client to consider how to move forward" at bounding box center [663, 357] width 19 height 14
click at [674, 420] on textarea at bounding box center [740, 425] width 163 height 11
click at [826, 420] on span "send" at bounding box center [832, 426] width 13 height 13
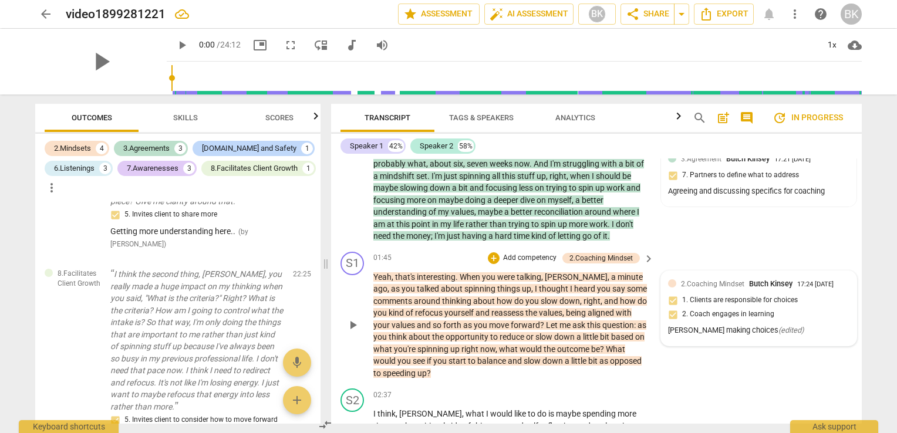
scroll to position [416, 0]
